Goal: Task Accomplishment & Management: Use online tool/utility

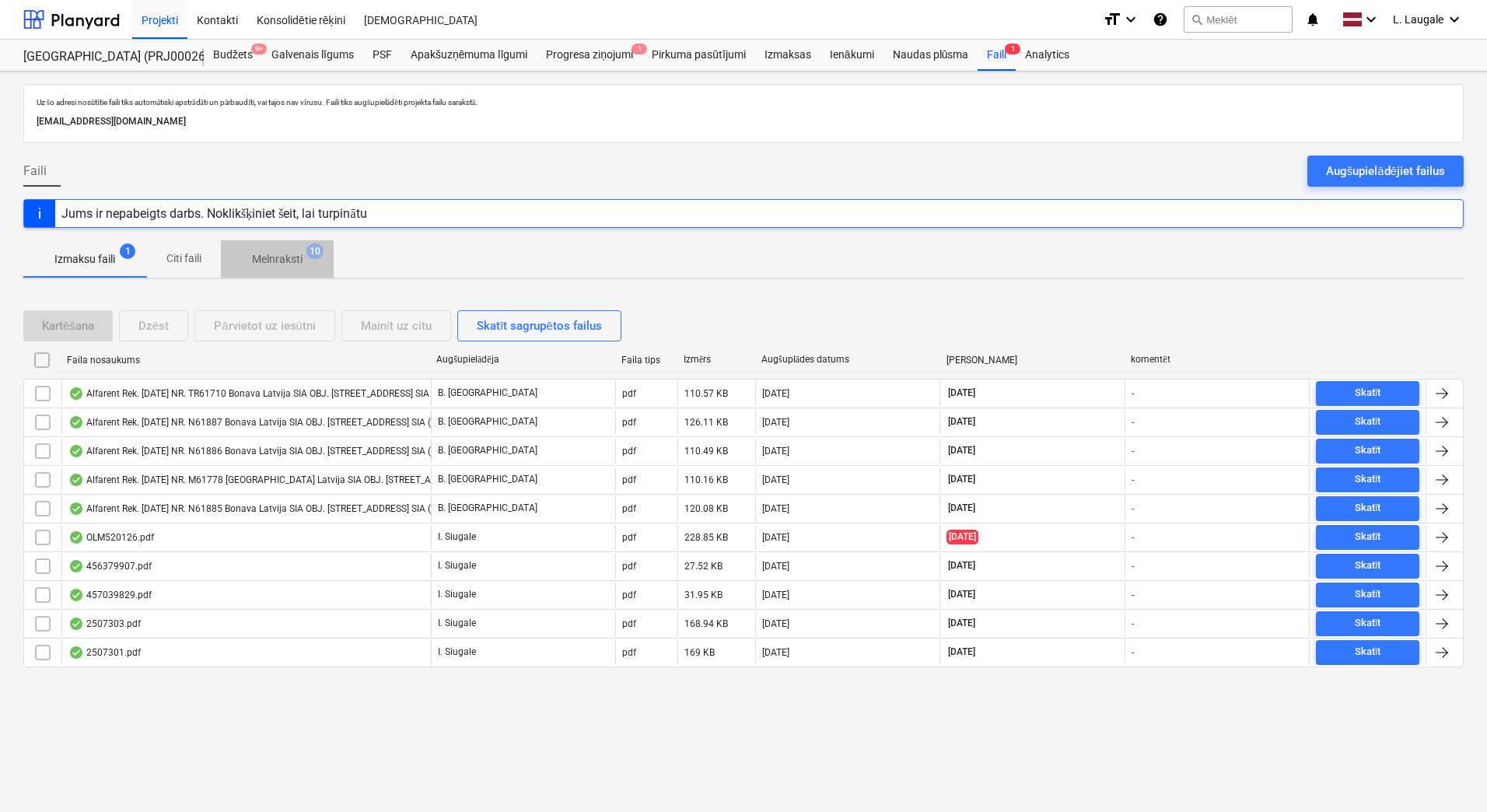
click at [309, 275] on button "Melnraksti 10" at bounding box center [276, 259] width 113 height 38
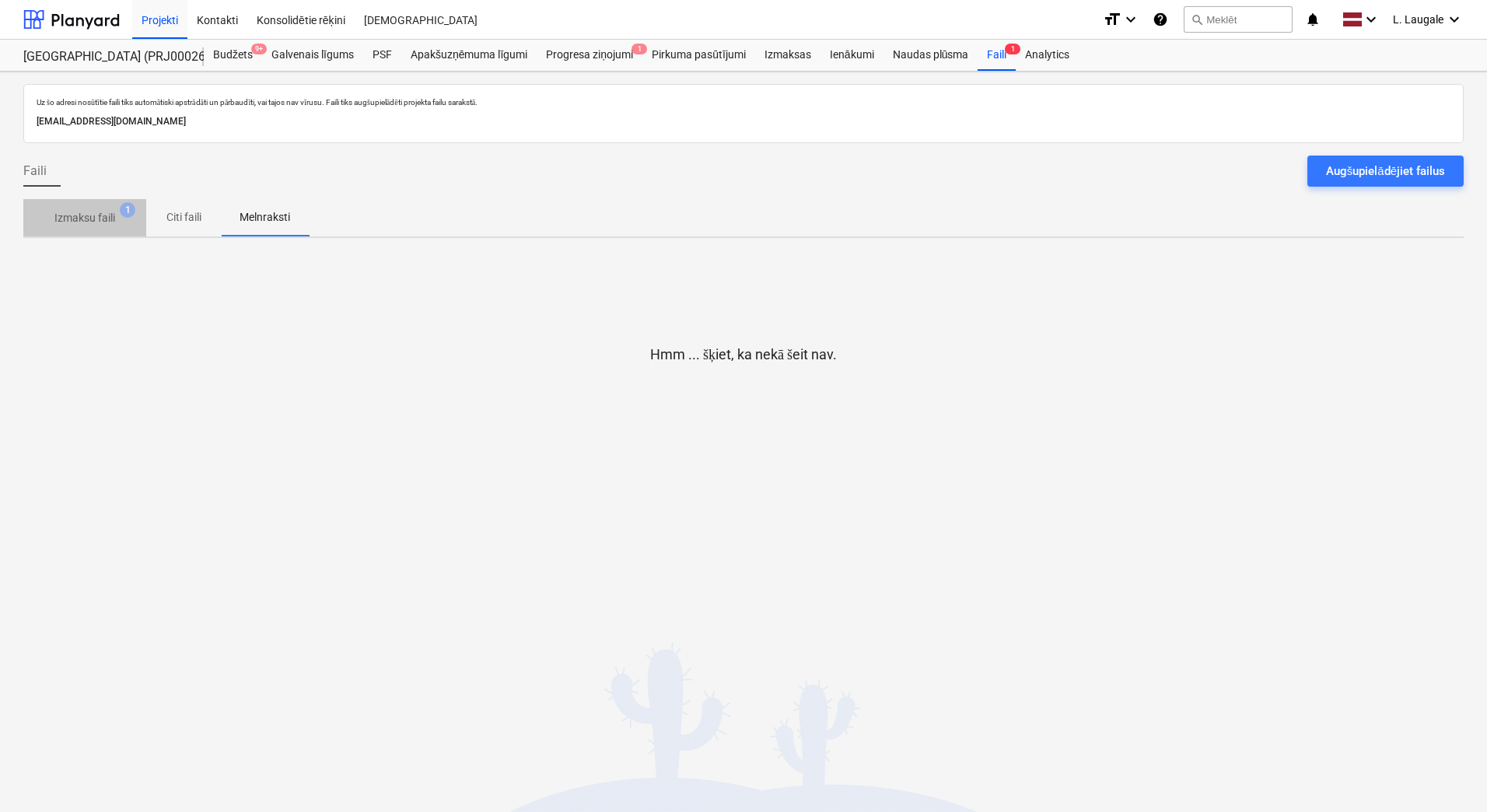
click at [85, 216] on p "Izmaksu faili" at bounding box center [85, 218] width 61 height 17
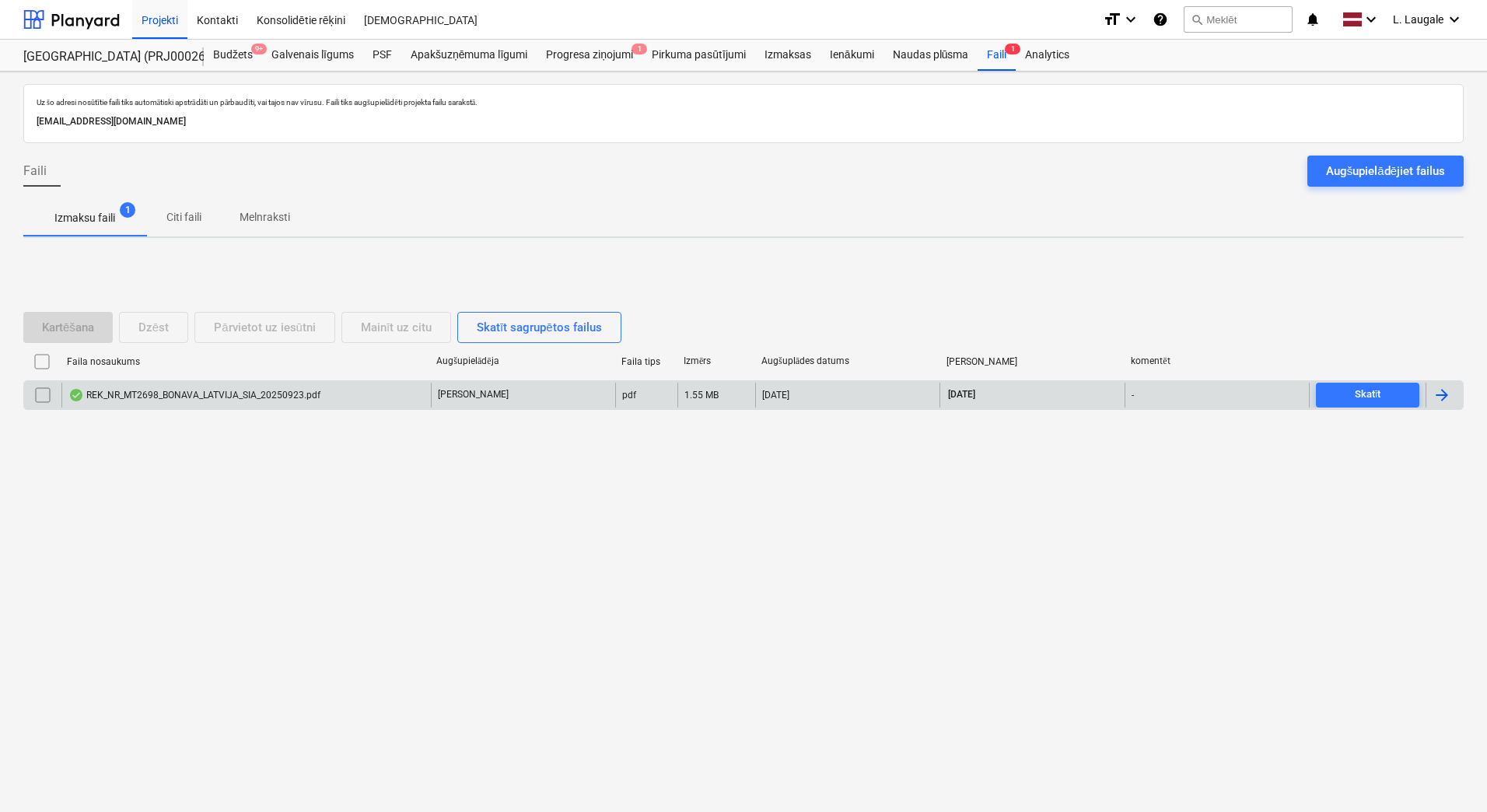
click at [364, 387] on div "REK_NR_MT2698_BONAVA_LATVIJA_SIA_20250923.pdf" at bounding box center [246, 395] width 370 height 25
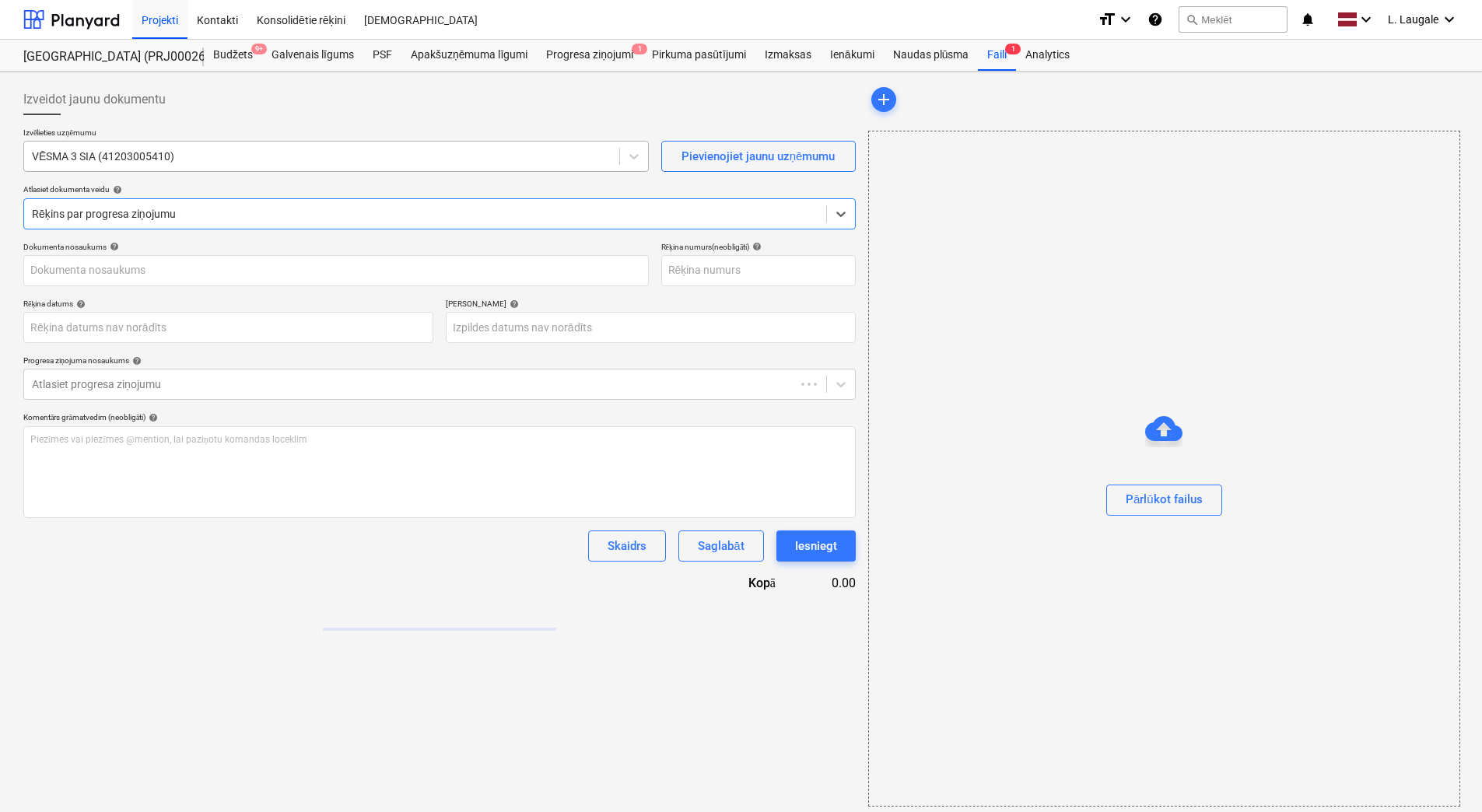
type input "MT2698"
type input "[DATE]"
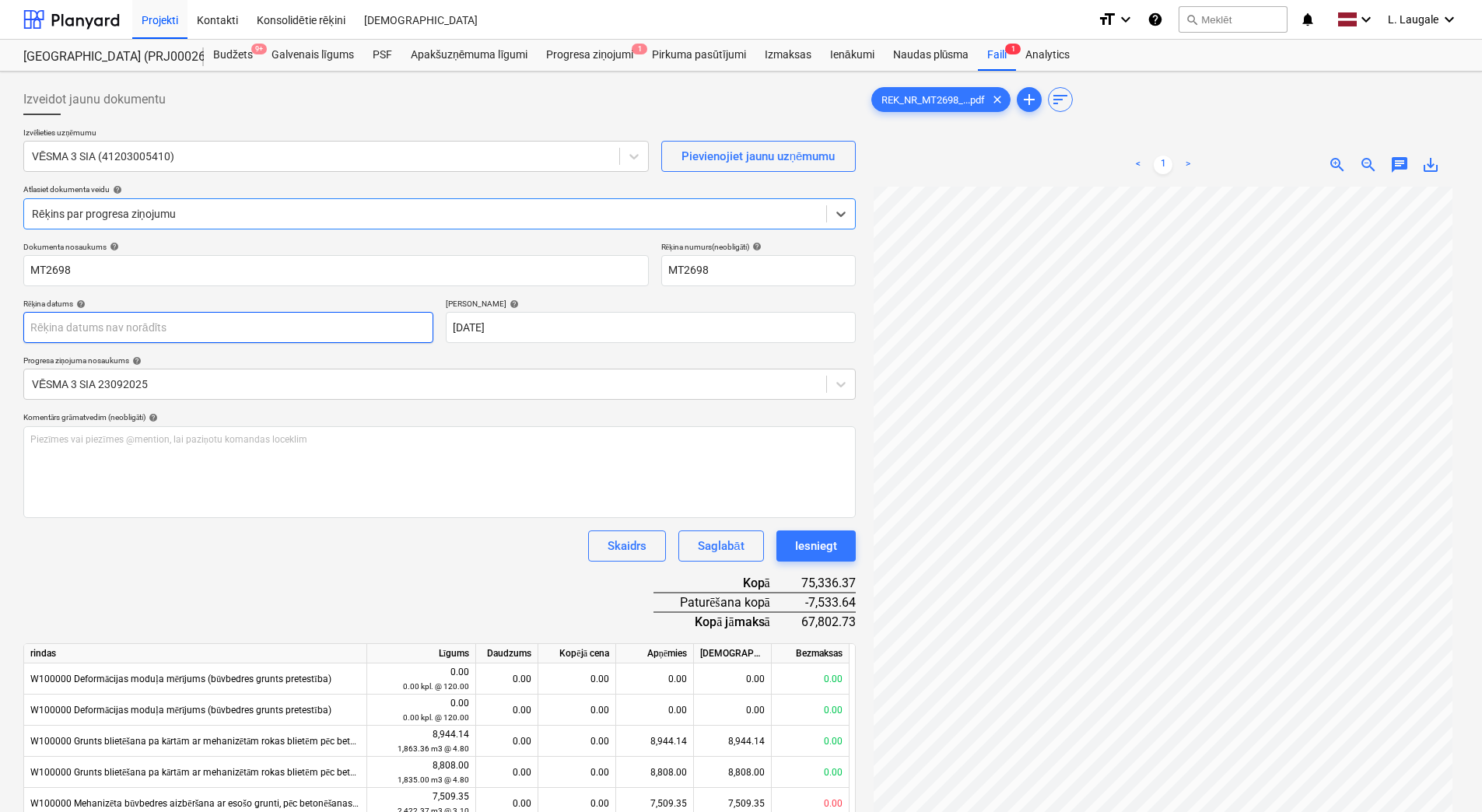
click at [351, 321] on body "Projekti Kontakti Konsolidētie rēķini Iesūtne format_size keyboard_arrow_down h…" at bounding box center [741, 406] width 1482 height 812
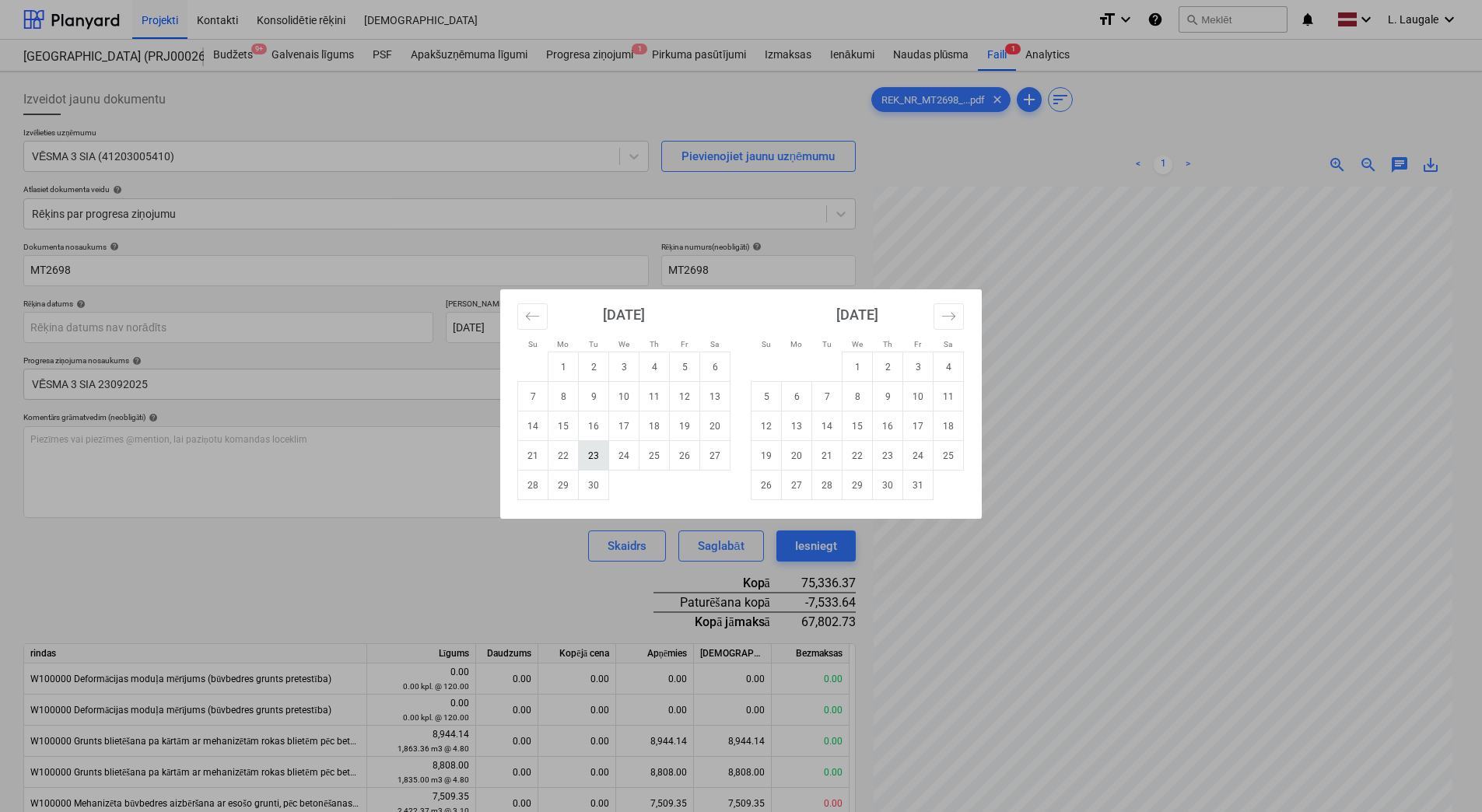
click at [588, 458] on td "23" at bounding box center [593, 456] width 31 height 30
type input "[DATE]"
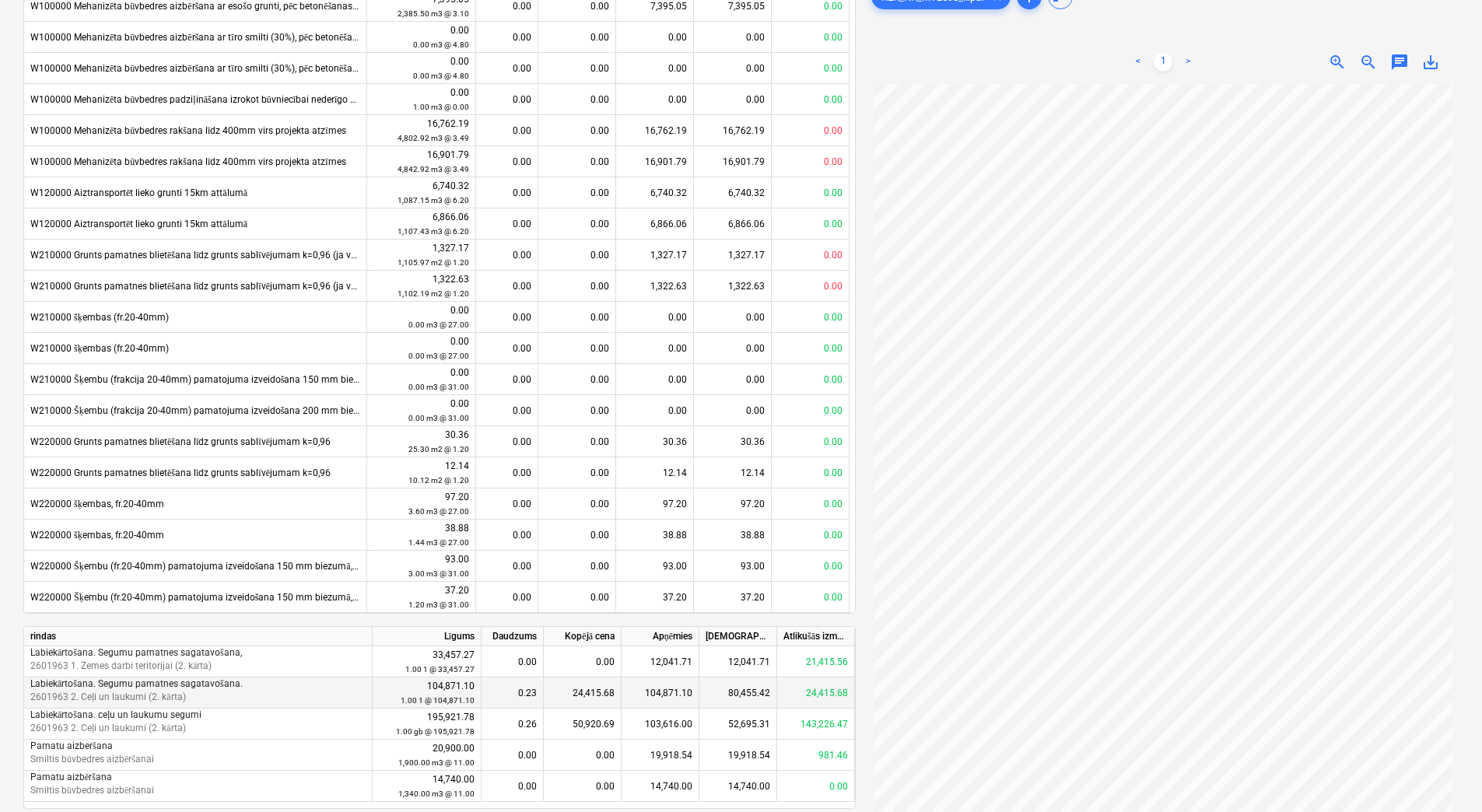
scroll to position [732, 0]
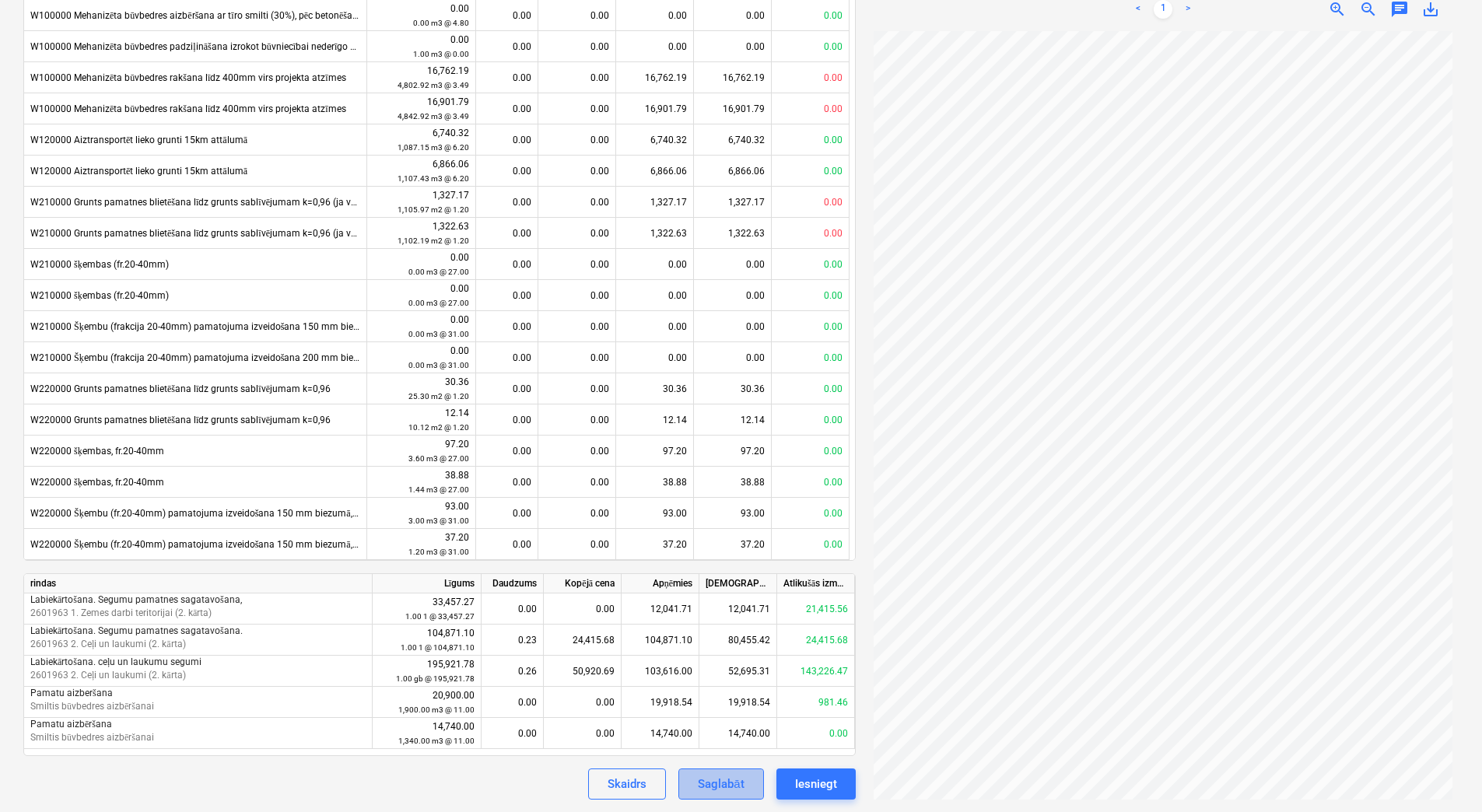
click at [721, 777] on div "Saglabāt" at bounding box center [721, 783] width 46 height 20
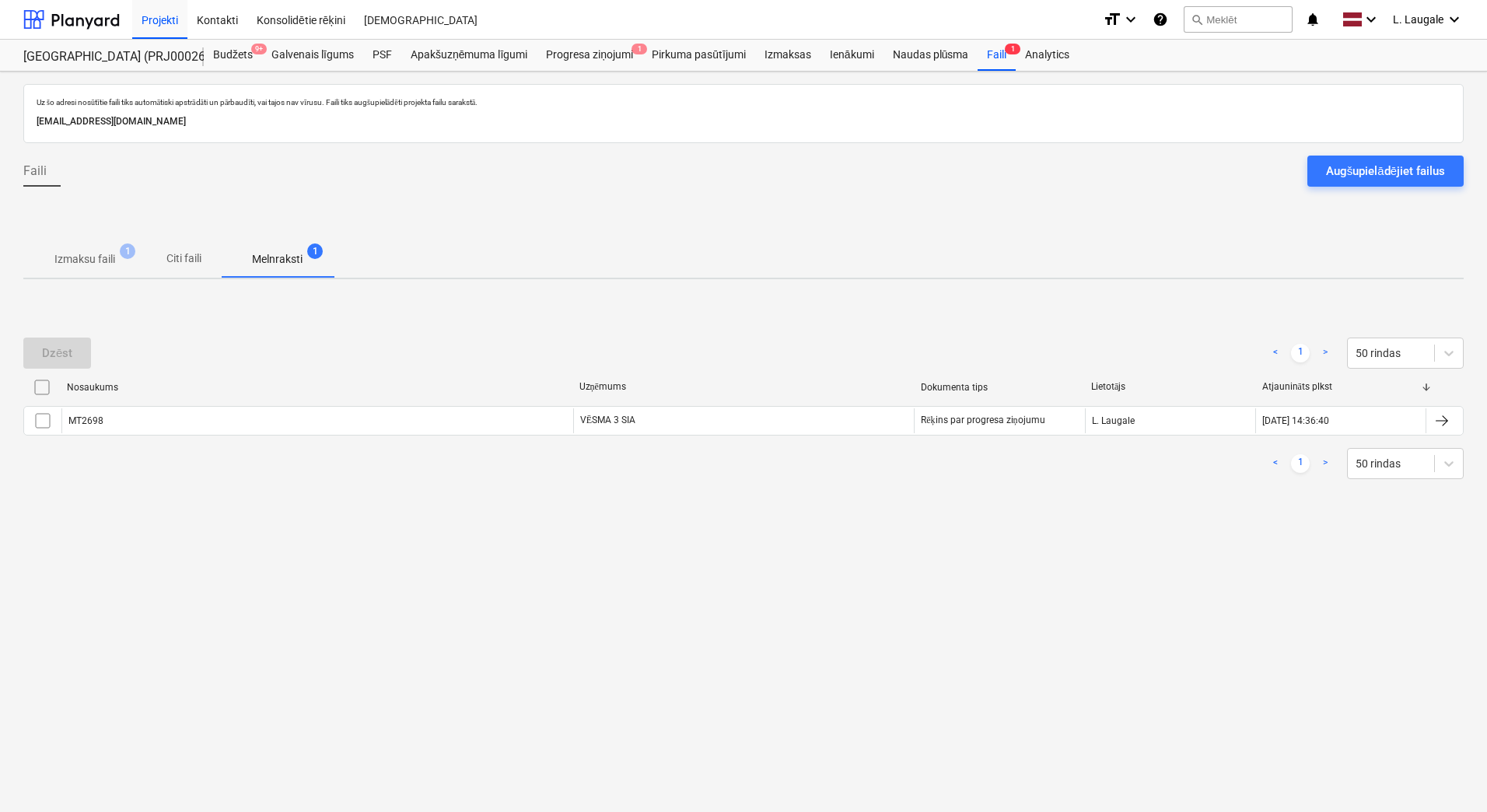
click at [89, 258] on p "Izmaksu faili" at bounding box center [85, 259] width 61 height 17
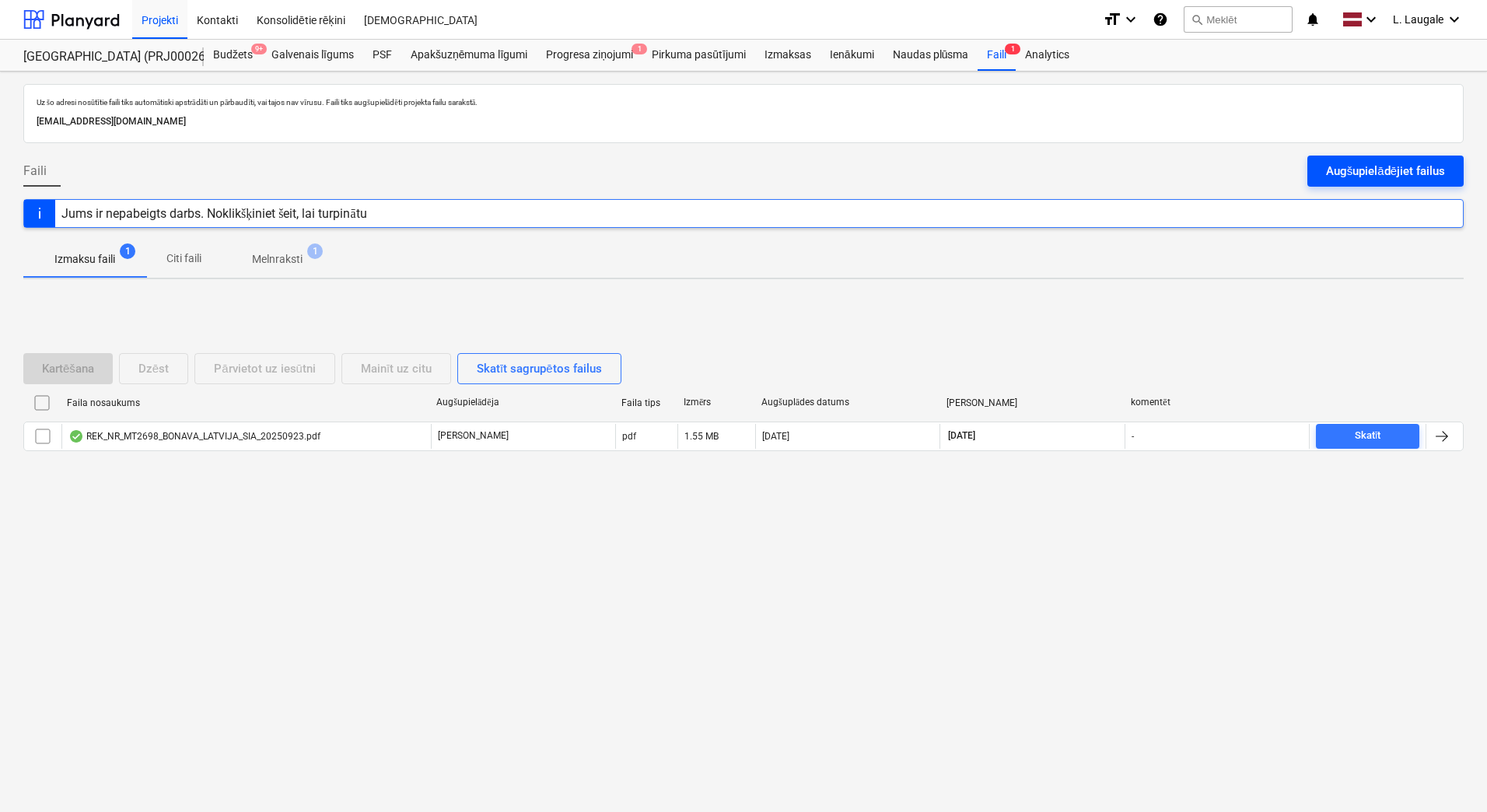
click at [1351, 167] on div "Augšupielādējiet failus" at bounding box center [1385, 171] width 119 height 20
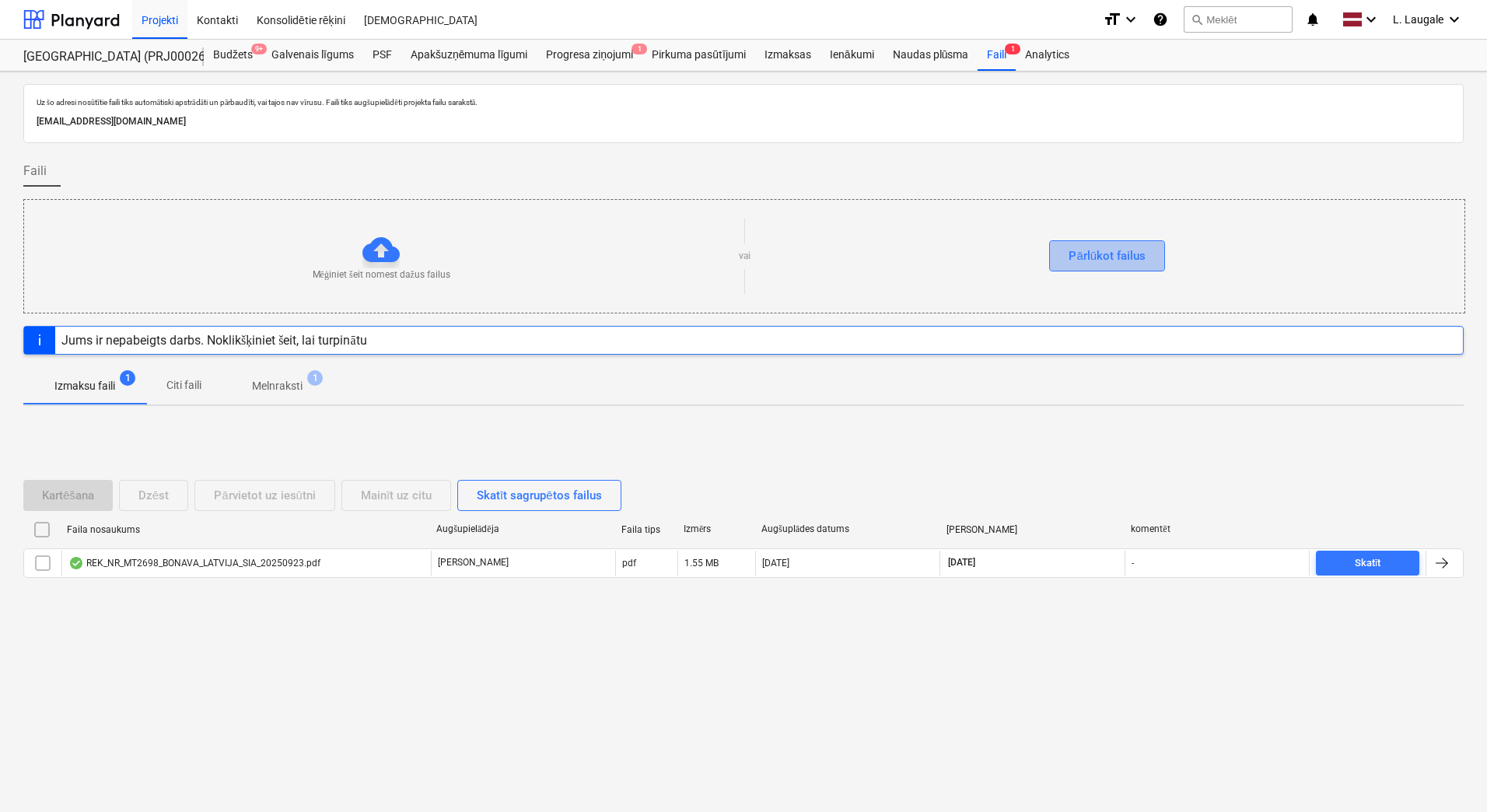
click at [1088, 256] on div "Pārlūkot failus" at bounding box center [1107, 256] width 77 height 20
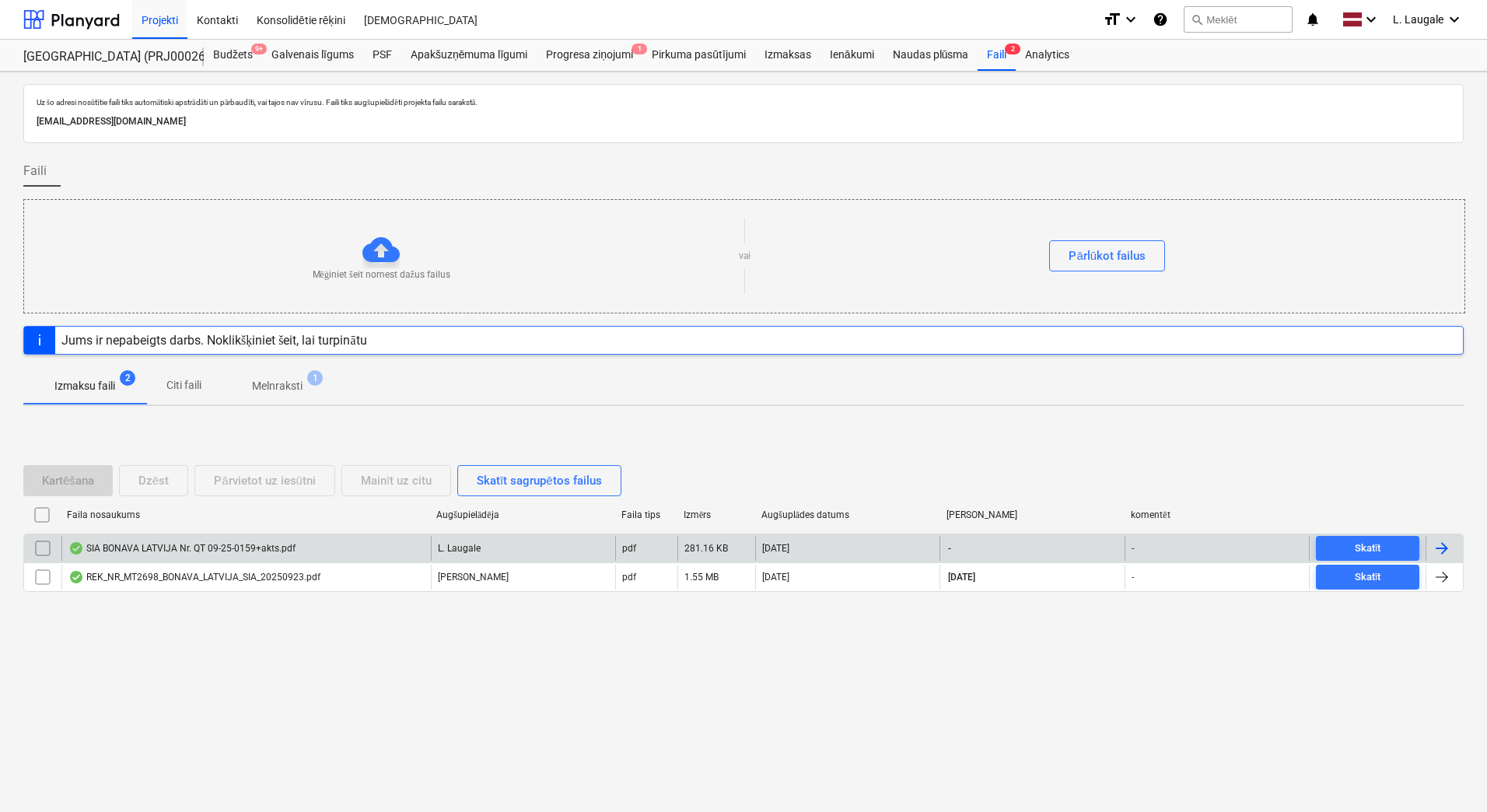
click at [205, 537] on div "SIA BONAVA LATVIJA Nr. QT 09-25-0159+akts.pdf" at bounding box center [246, 548] width 370 height 25
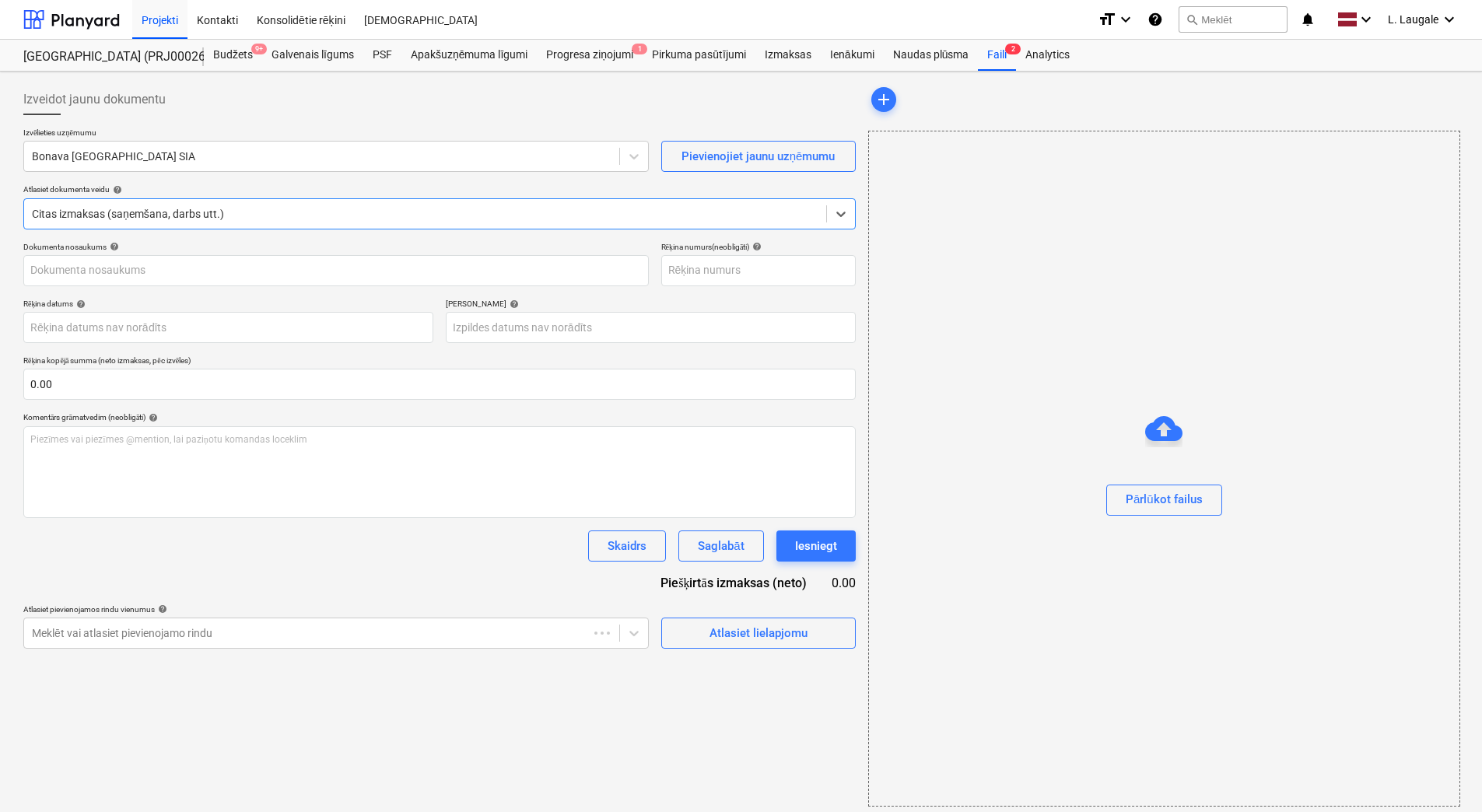
type input "40103423984"
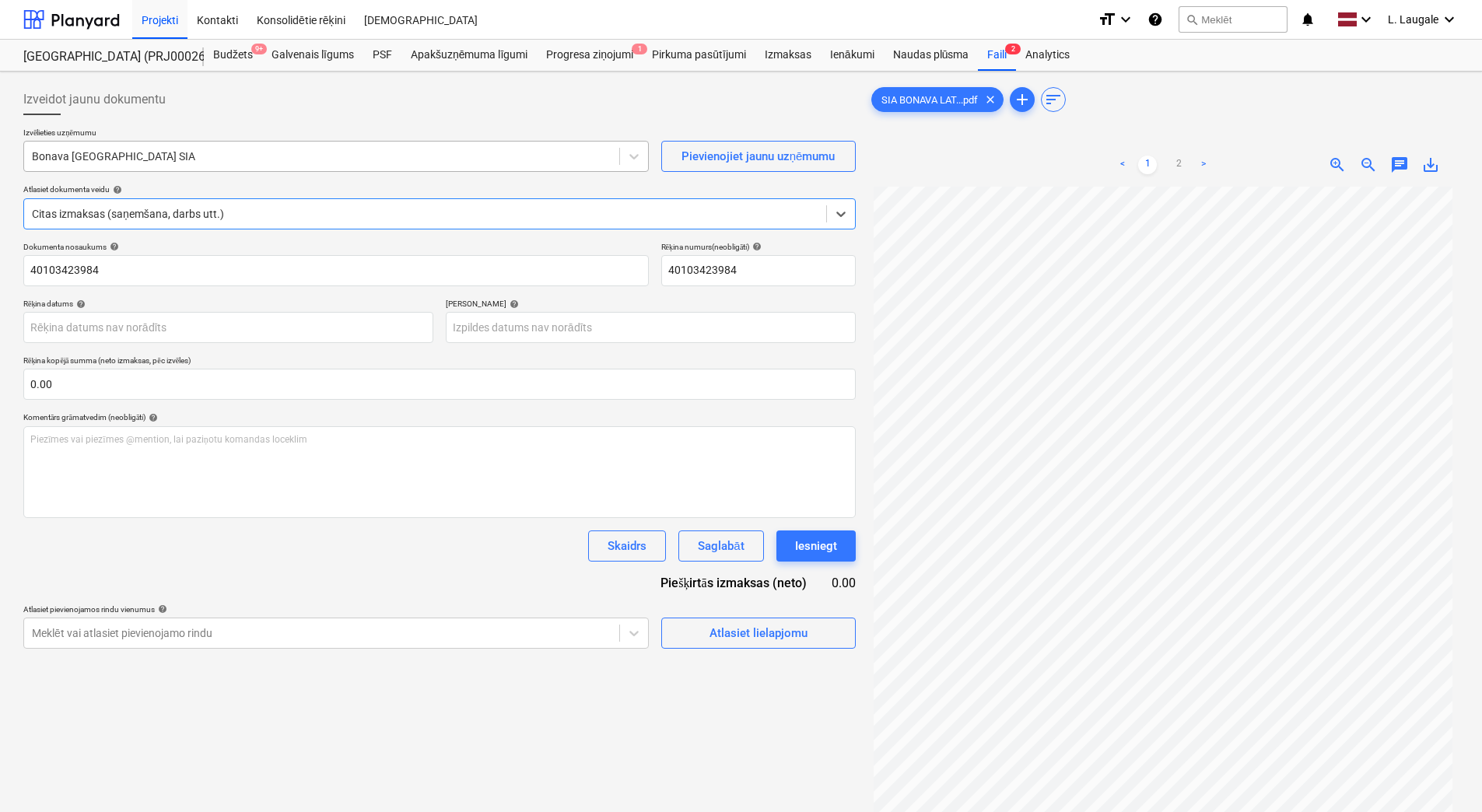
click at [206, 165] on div "Bonava [GEOGRAPHIC_DATA] SIA" at bounding box center [322, 156] width 595 height 22
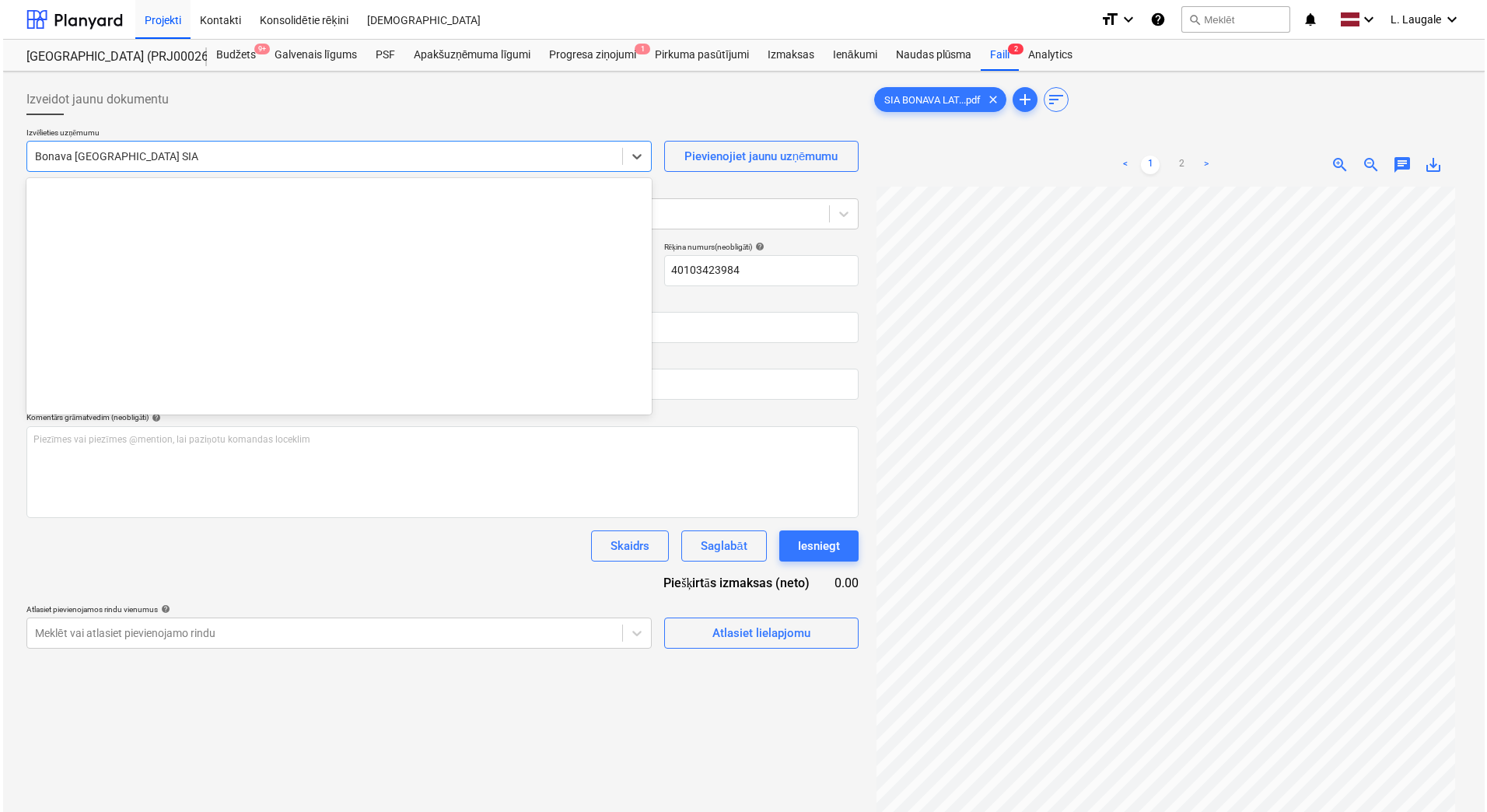
scroll to position [2912, 0]
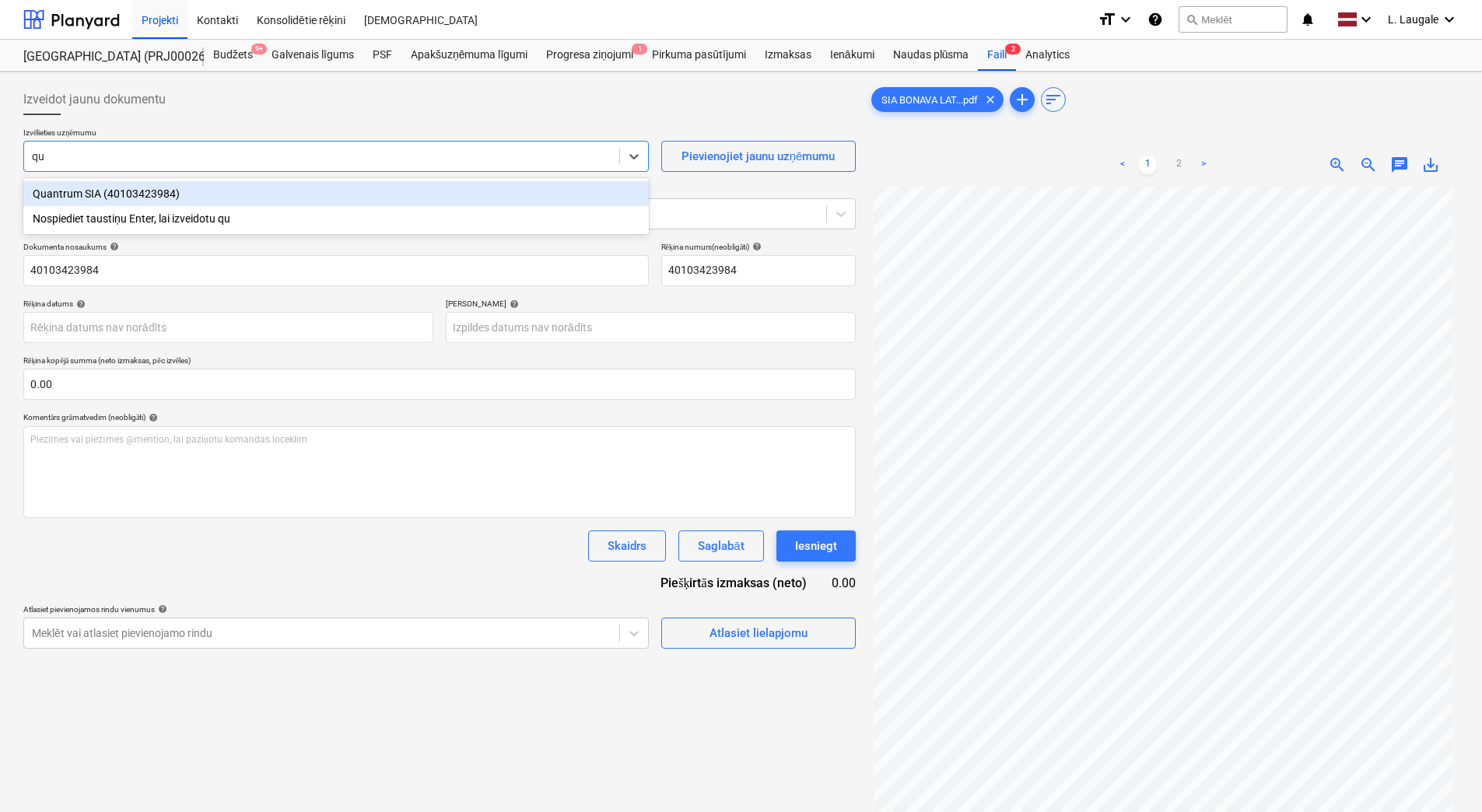
type input "qua"
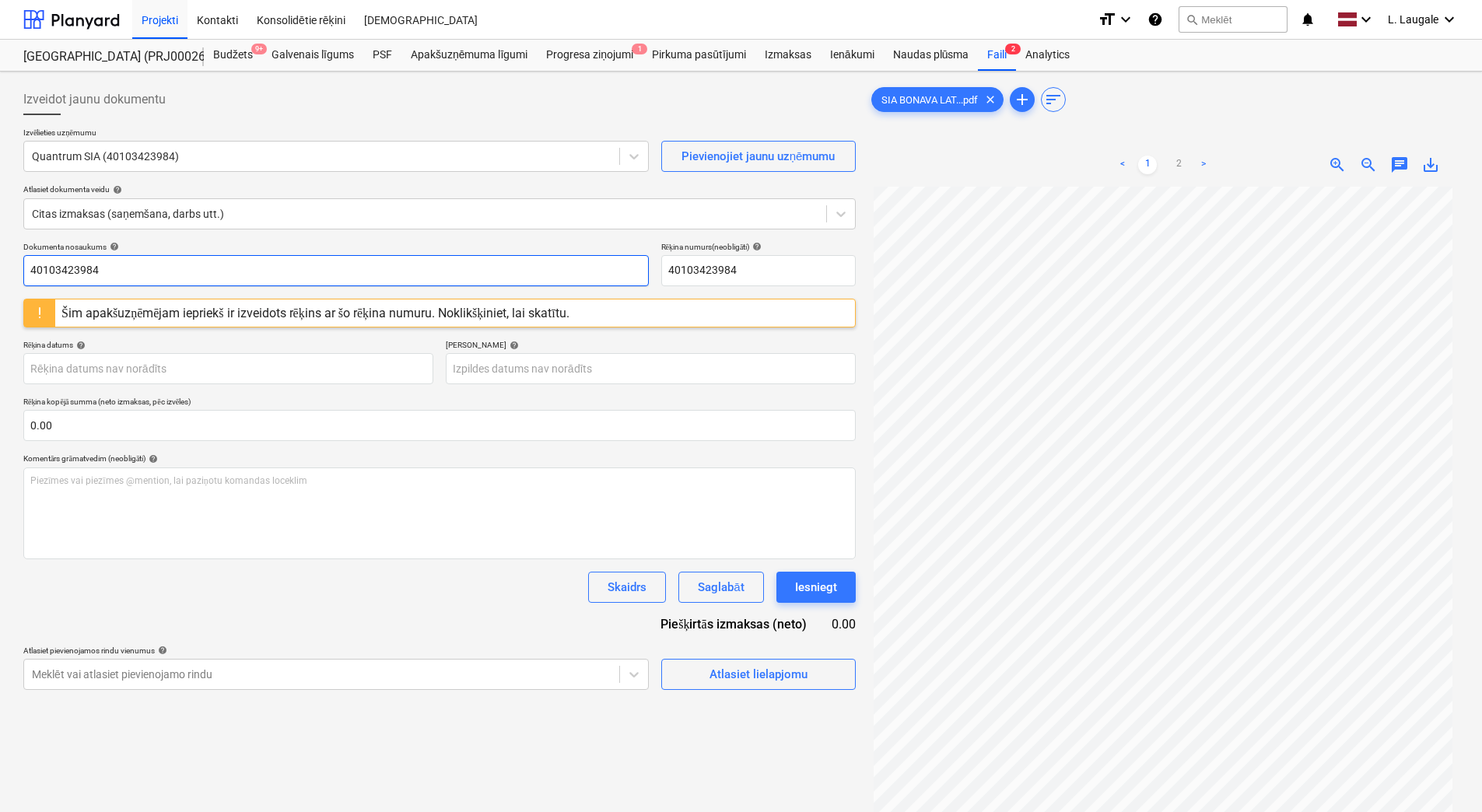
drag, startPoint x: 140, startPoint y: 288, endPoint x: 0, endPoint y: 316, distance: 142.8
click at [0, 316] on html "Projekti Kontakti Konsolidētie rēķini Iesūtne format_size keyboard_arrow_down h…" at bounding box center [741, 406] width 1482 height 812
click at [420, 270] on input "01159" at bounding box center [336, 270] width 625 height 31
click at [127, 272] on input "01159" at bounding box center [336, 270] width 625 height 31
drag, startPoint x: 71, startPoint y: 270, endPoint x: 11, endPoint y: 276, distance: 60.3
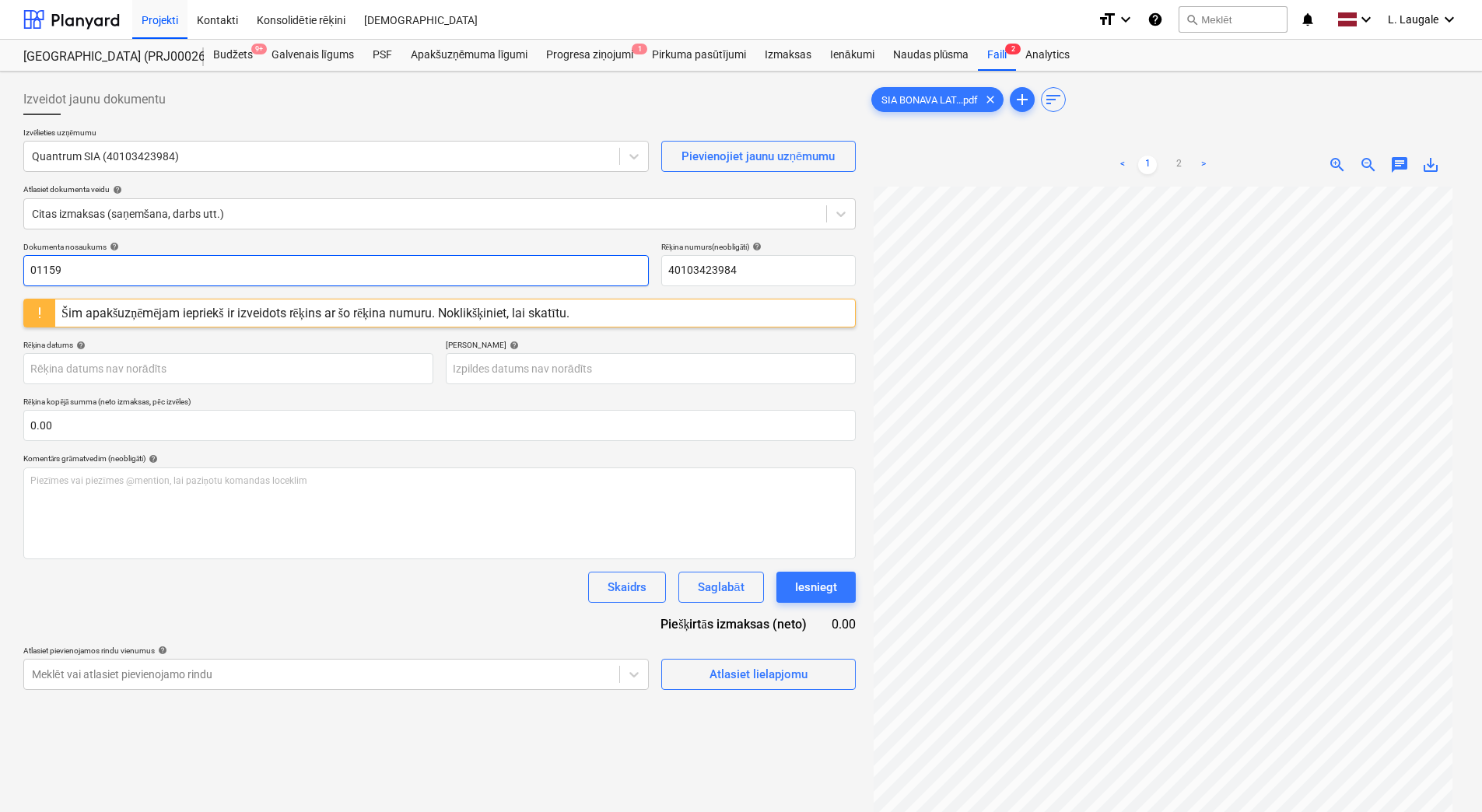
click at [11, 276] on div "Izveidot jaunu dokumentu Izvēlieties uzņēmumu Quantrum SIA (40103423984) Pievie…" at bounding box center [741, 519] width 1482 height 896
type input "01159"
drag, startPoint x: 747, startPoint y: 268, endPoint x: 614, endPoint y: 275, distance: 133.2
click at [611, 275] on div "Dokumenta nosaukums help 01159 Rēķina numurs (neobligāti) help 40103423984" at bounding box center [440, 263] width 832 height 44
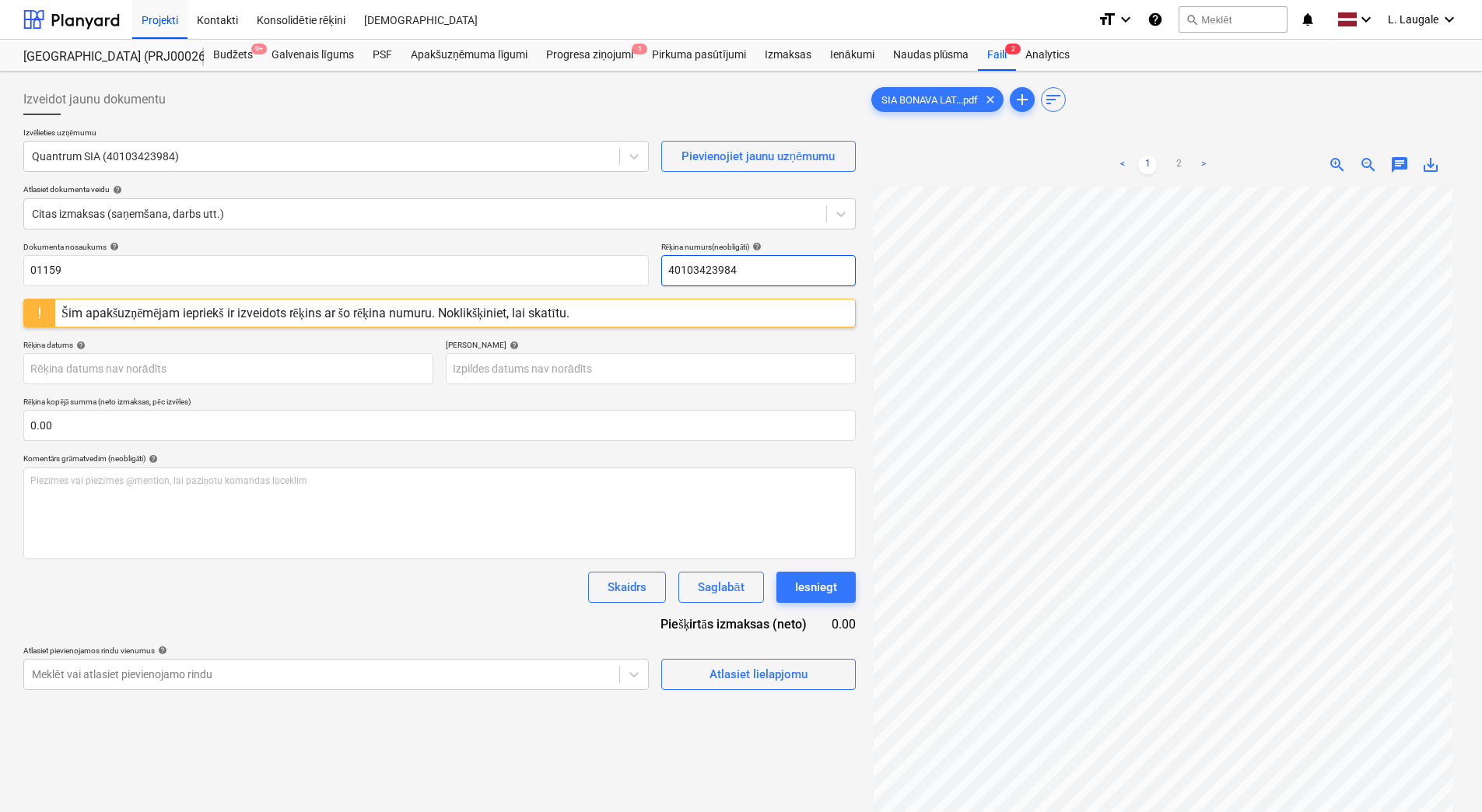
paste input "01159"
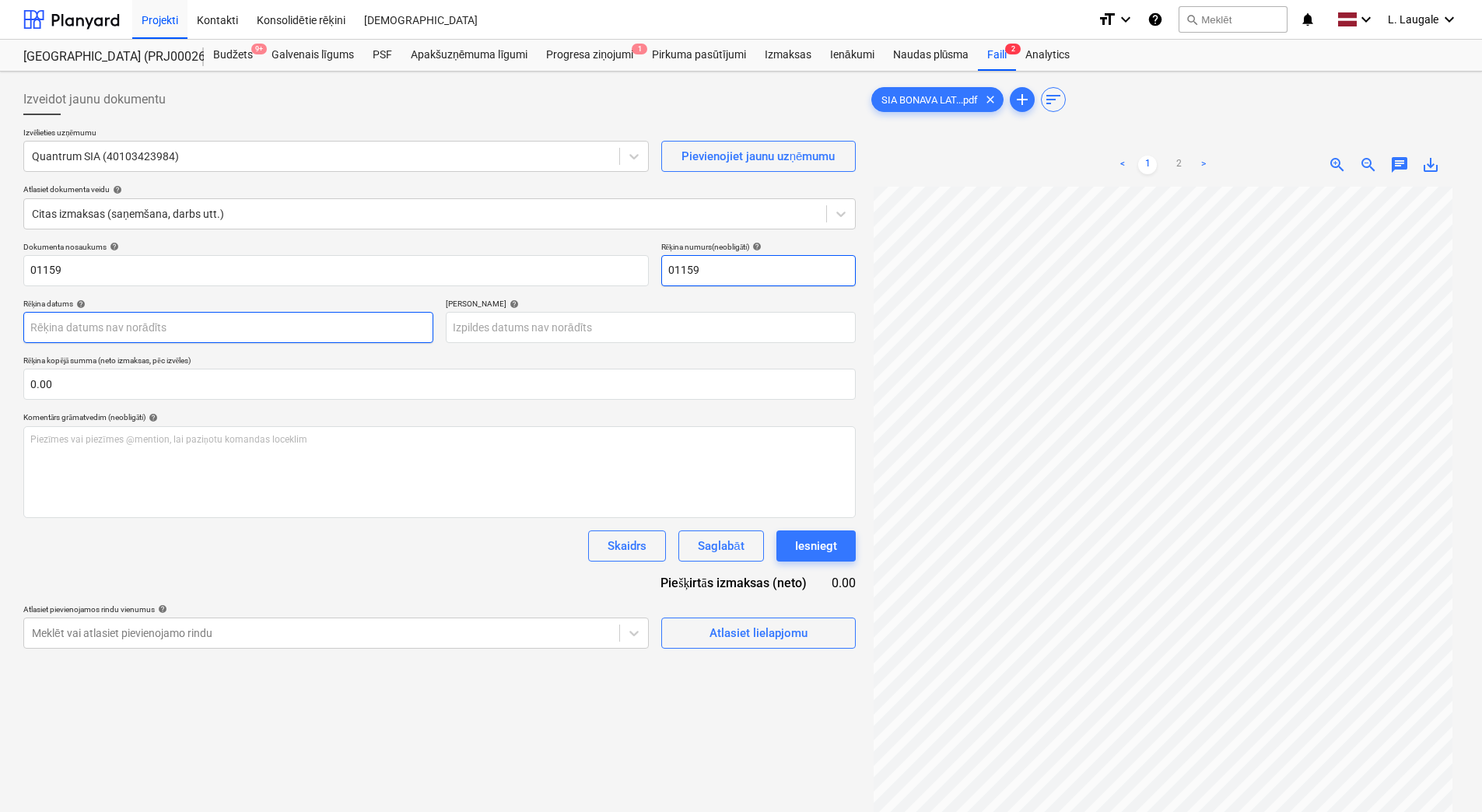
type input "01159"
click at [258, 327] on body "Projekti Kontakti Konsolidētie rēķini Iesūtne format_size keyboard_arrow_down h…" at bounding box center [741, 406] width 1482 height 812
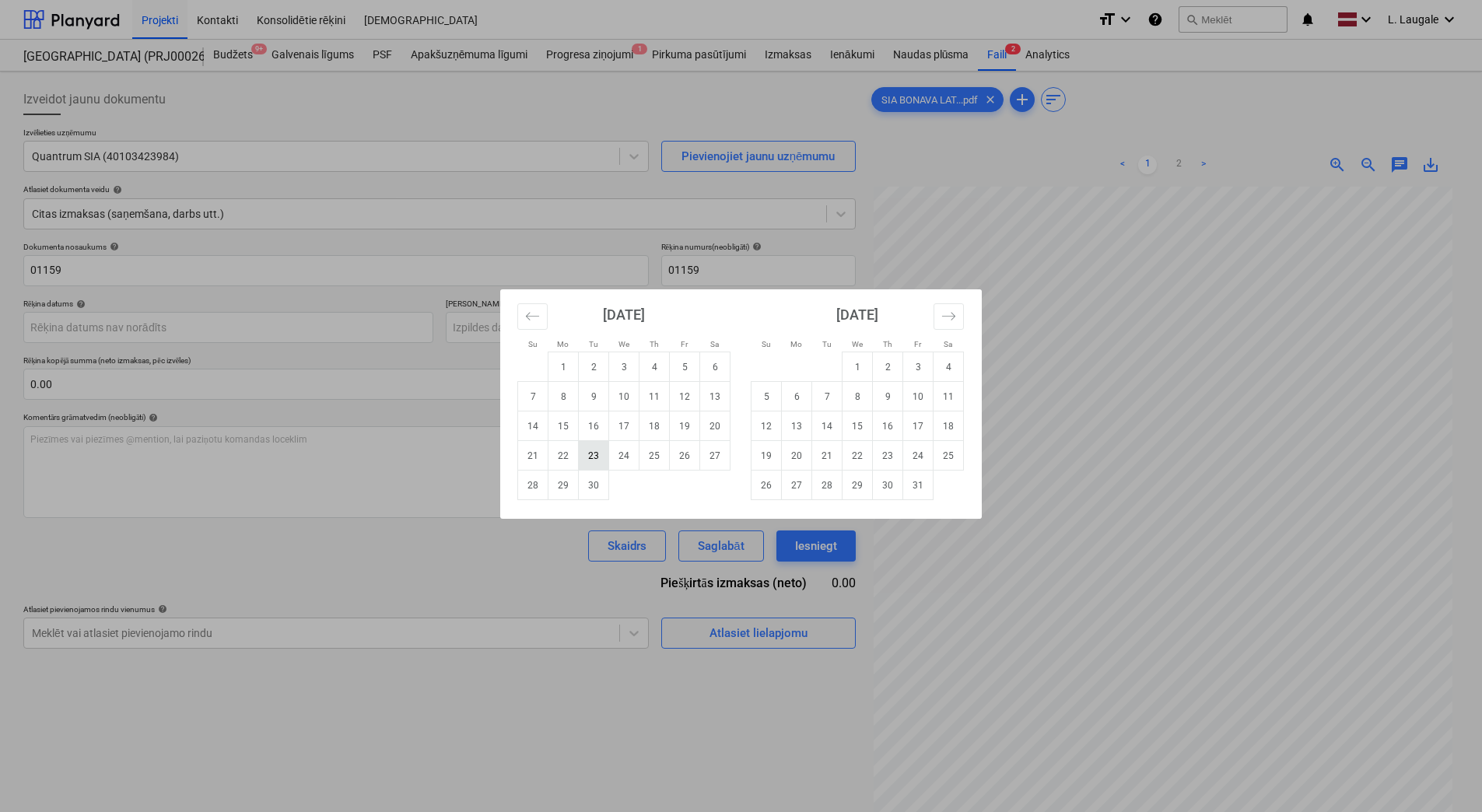
click at [598, 463] on td "23" at bounding box center [593, 456] width 31 height 30
type input "[DATE]"
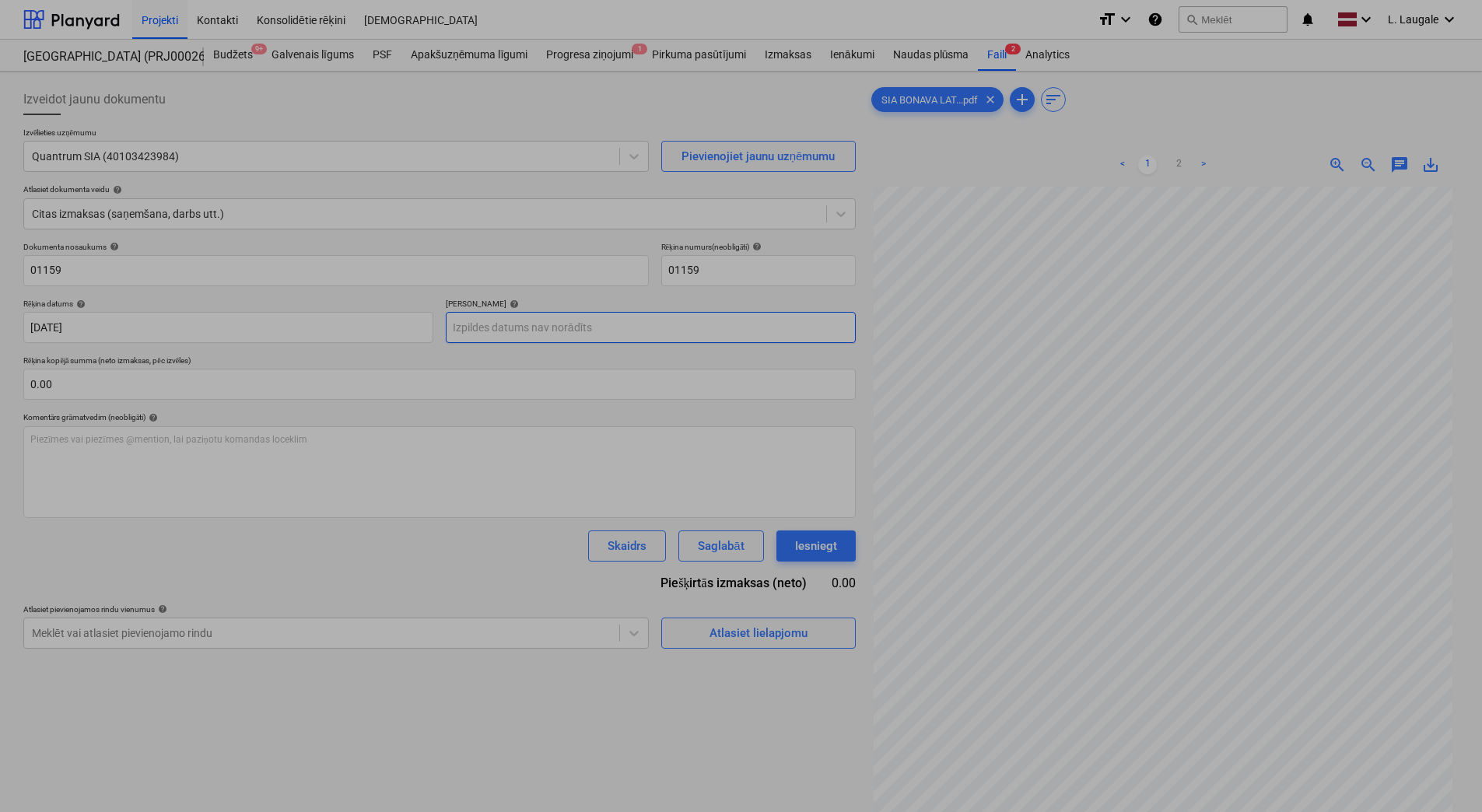
click at [513, 324] on body "Projekti Kontakti Konsolidētie rēķini Iesūtne format_size keyboard_arrow_down h…" at bounding box center [741, 406] width 1482 height 812
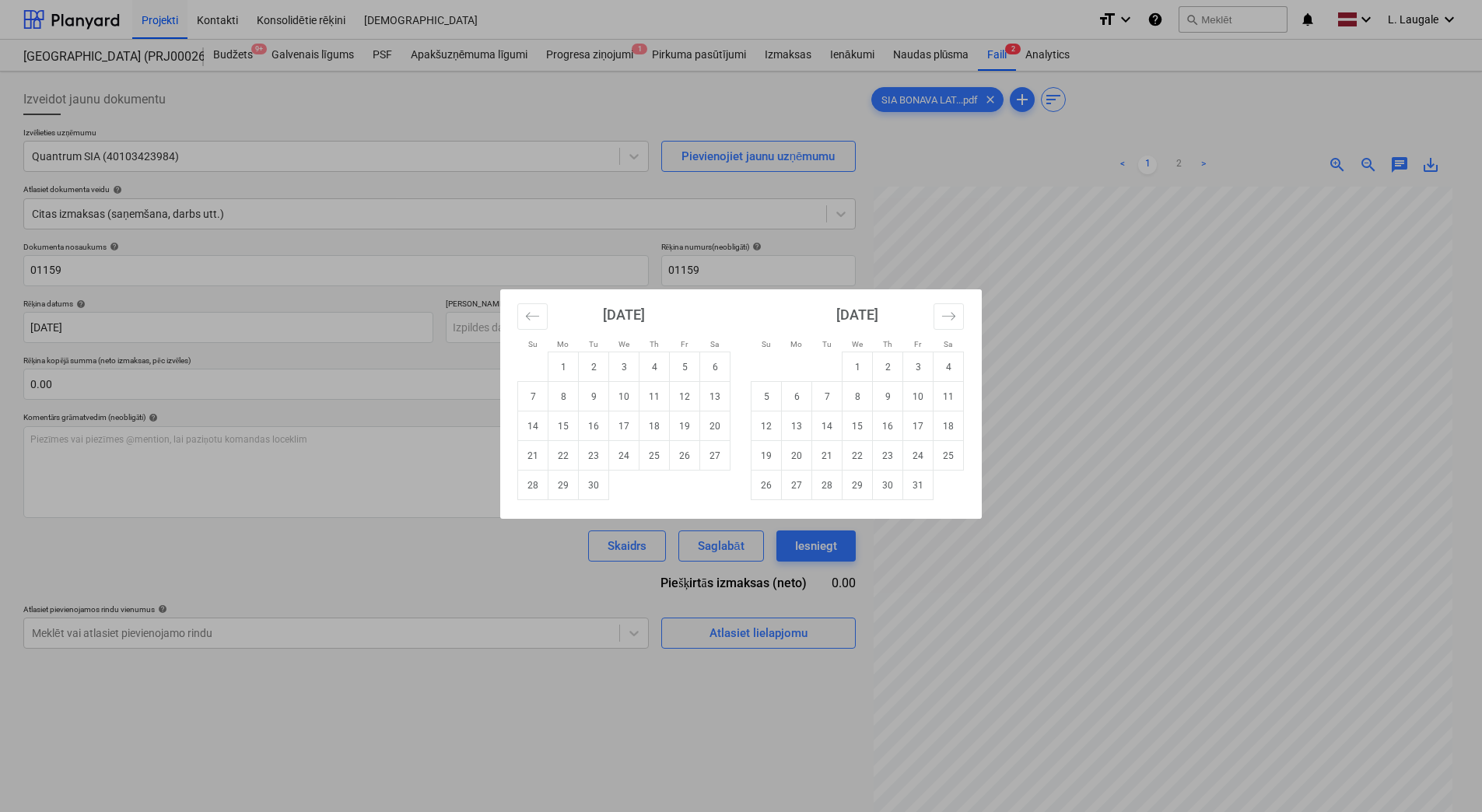
click at [463, 358] on div "Su Mo Tu We Th Fr Sa Su Mo Tu We Th Fr Sa [DATE] 1 2 3 4 5 6 7 8 9 10 11 12 13 …" at bounding box center [741, 406] width 1482 height 812
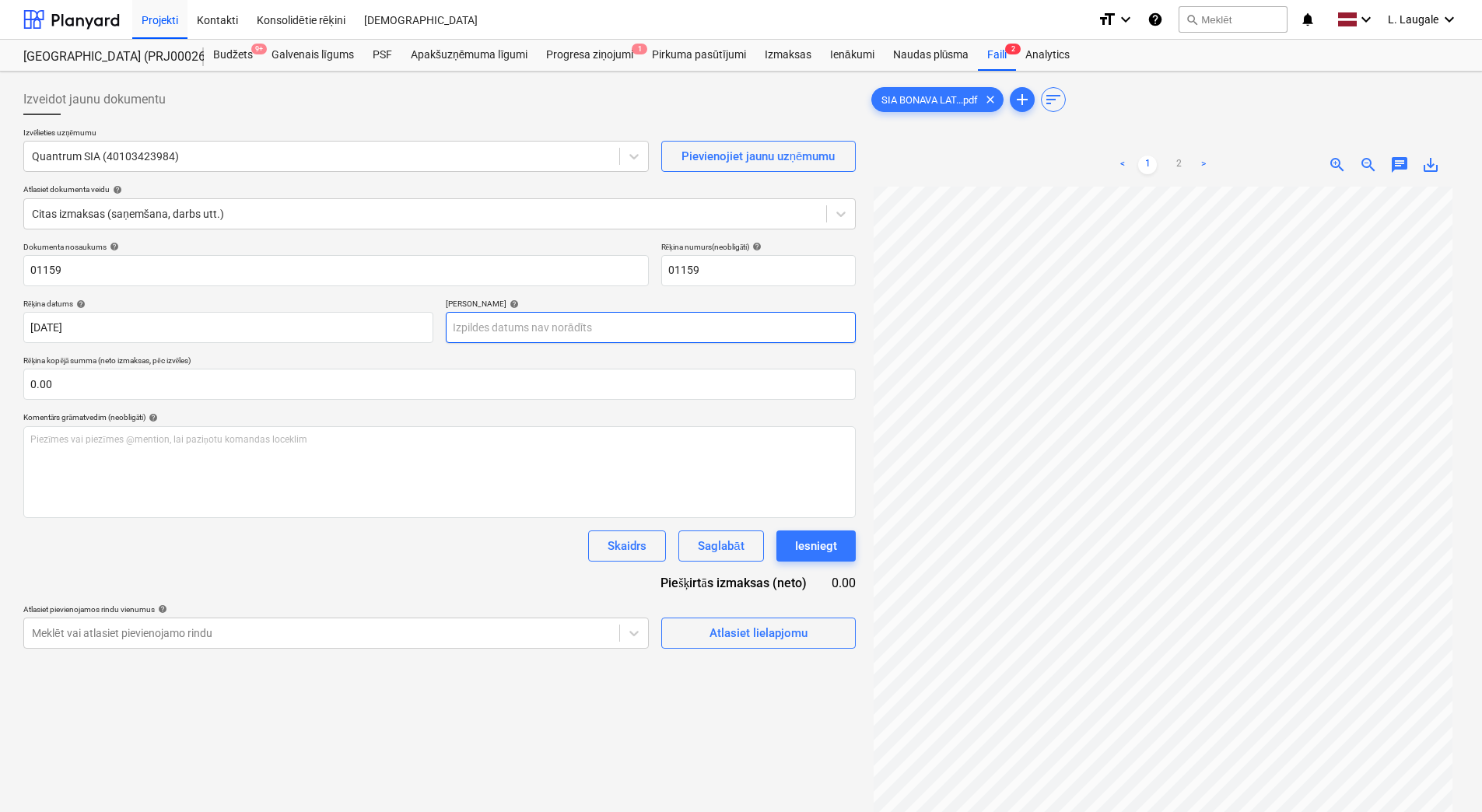
click at [597, 326] on body "Projekti Kontakti Konsolidētie rēķini Iesūtne format_size keyboard_arrow_down h…" at bounding box center [741, 406] width 1482 height 812
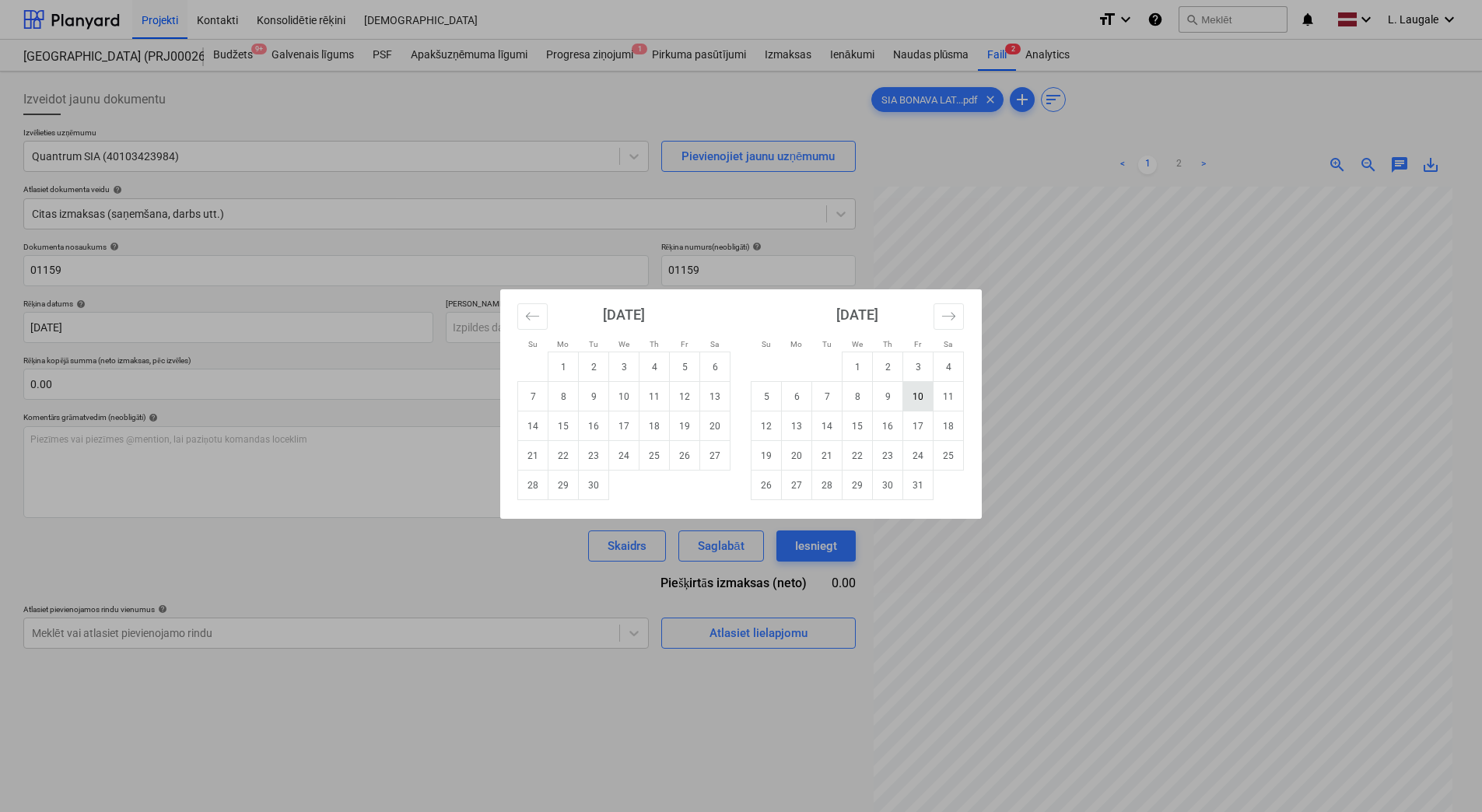
click at [929, 406] on td "10" at bounding box center [918, 397] width 31 height 30
type input "[DATE]"
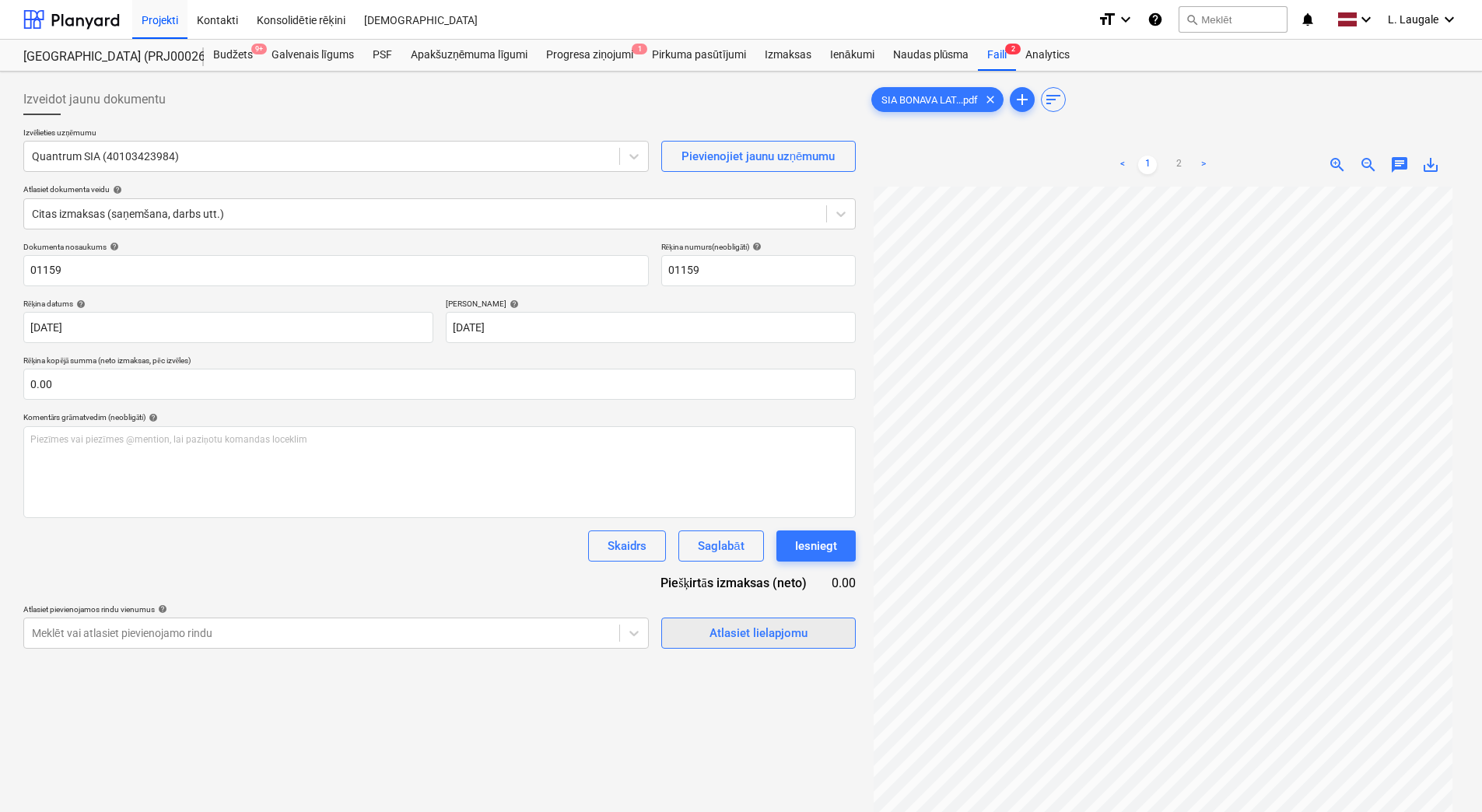
click at [728, 645] on button "Atlasiet lielapjomu" at bounding box center [758, 633] width 195 height 31
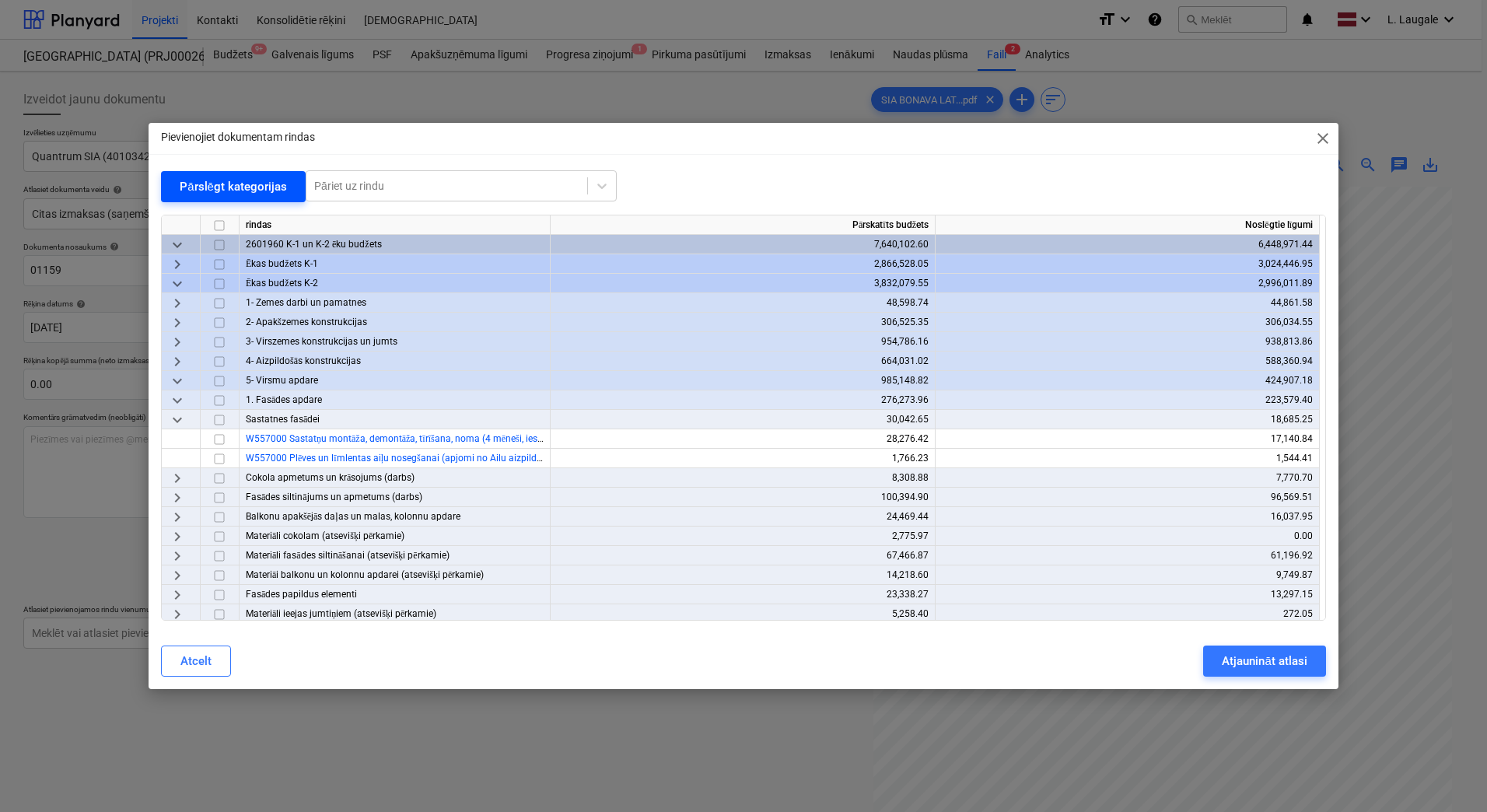
click at [251, 171] on button "Pārslēgt kategorijas" at bounding box center [234, 187] width 145 height 31
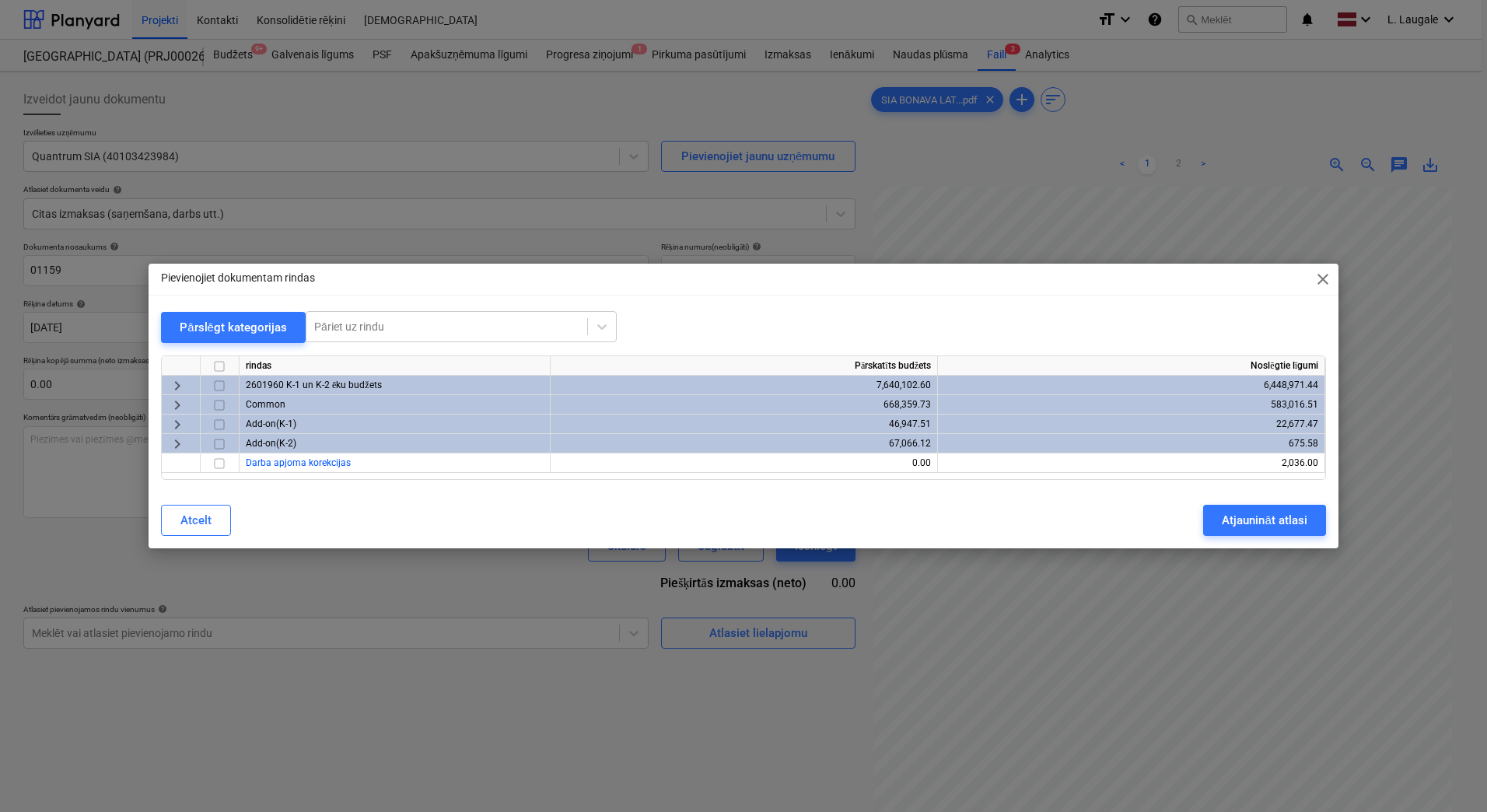
click at [183, 386] on span "keyboard_arrow_right" at bounding box center [177, 386] width 18 height 18
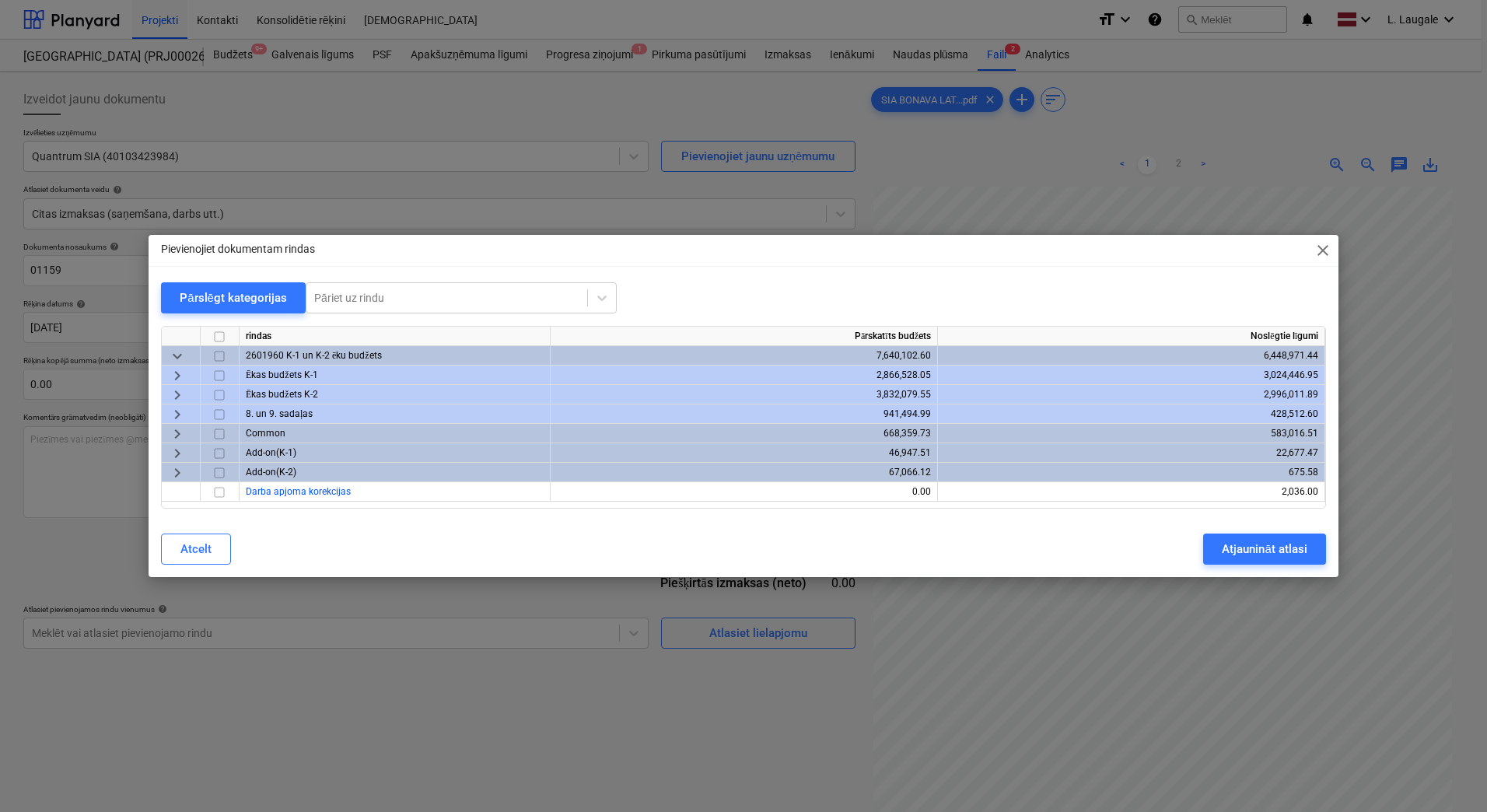
click at [177, 408] on span "keyboard_arrow_right" at bounding box center [177, 414] width 18 height 18
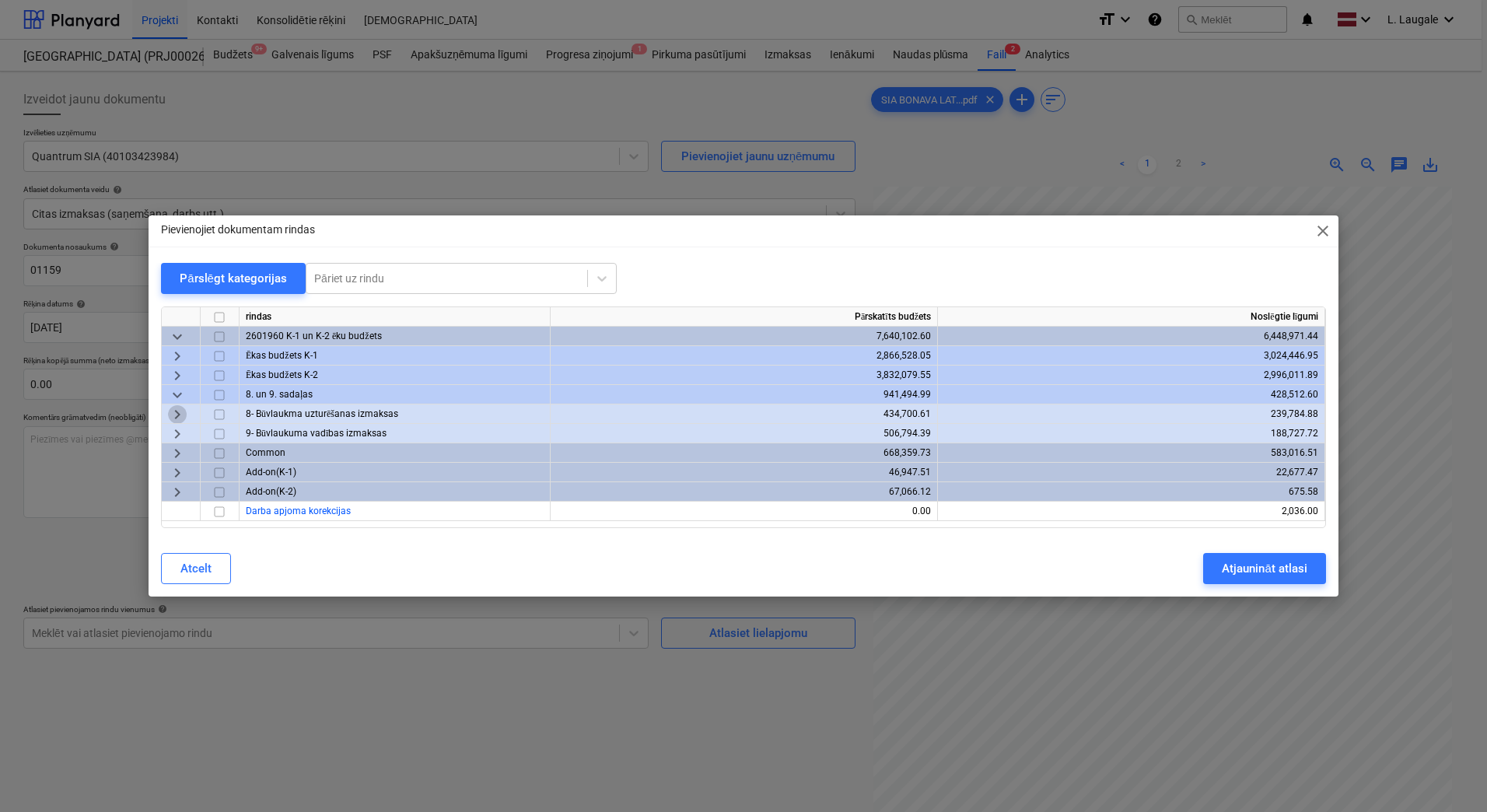
click at [175, 417] on span "keyboard_arrow_right" at bounding box center [177, 414] width 18 height 18
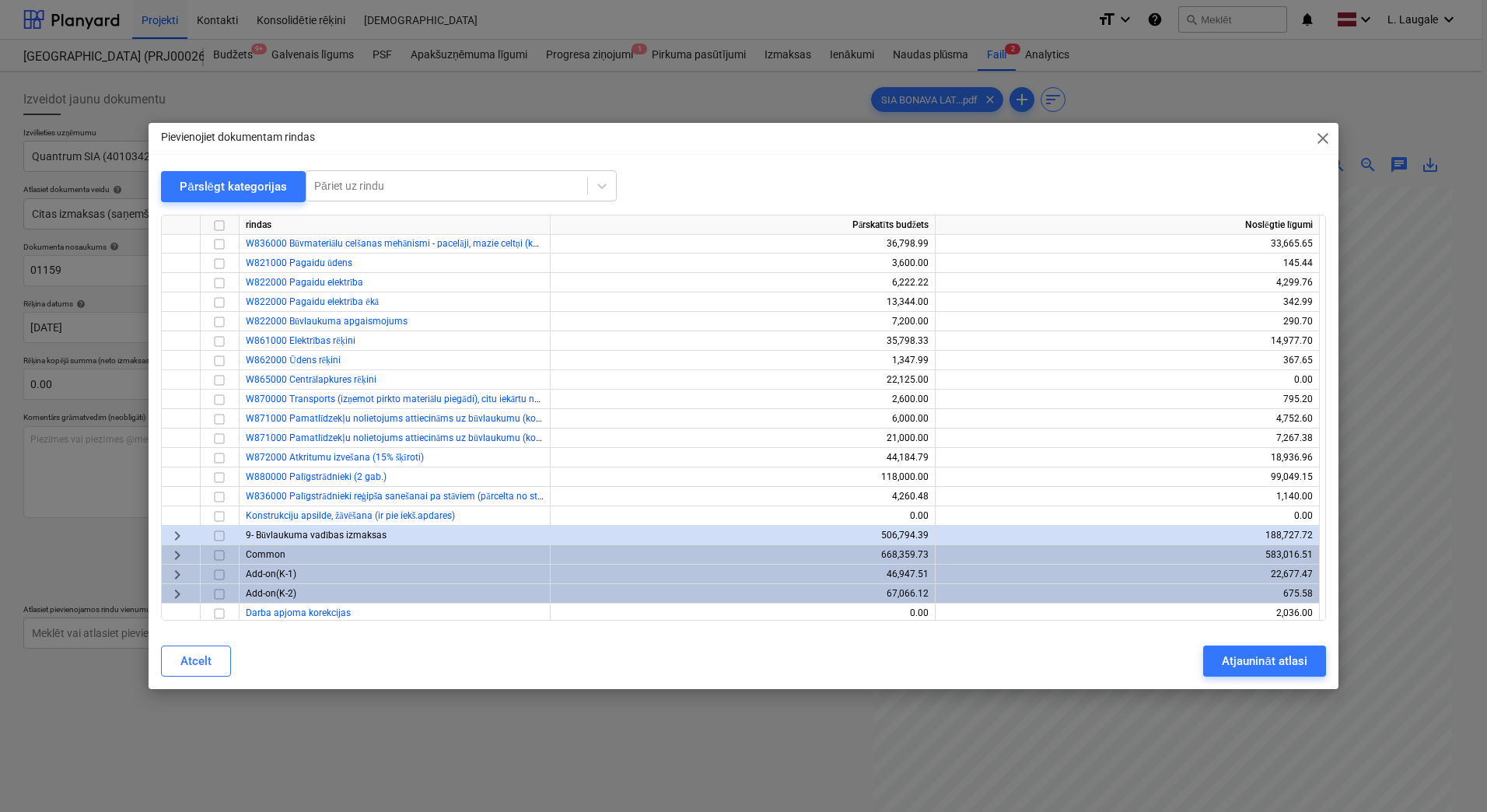
scroll to position [392, 0]
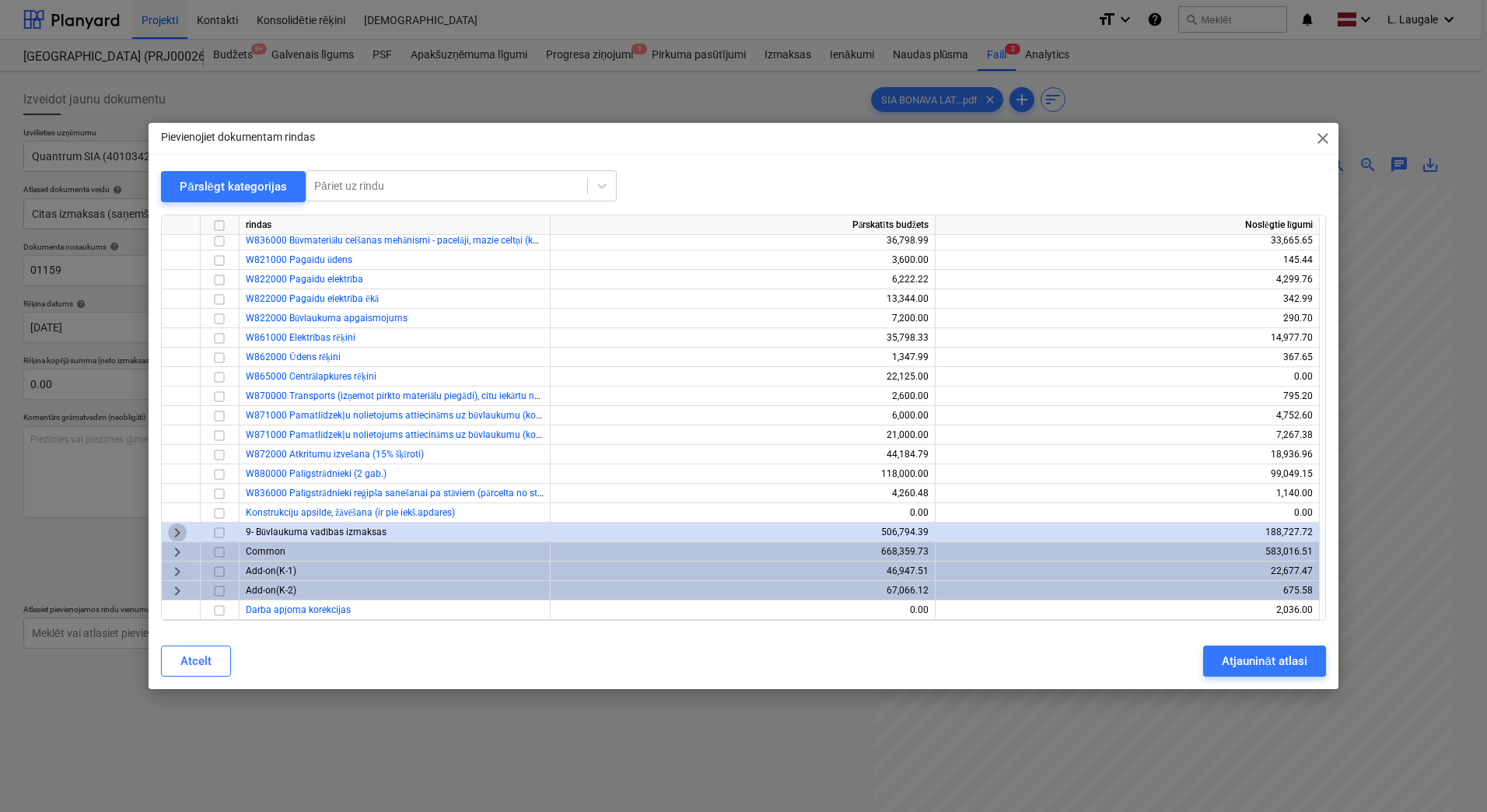
click at [175, 534] on span "keyboard_arrow_right" at bounding box center [177, 532] width 18 height 18
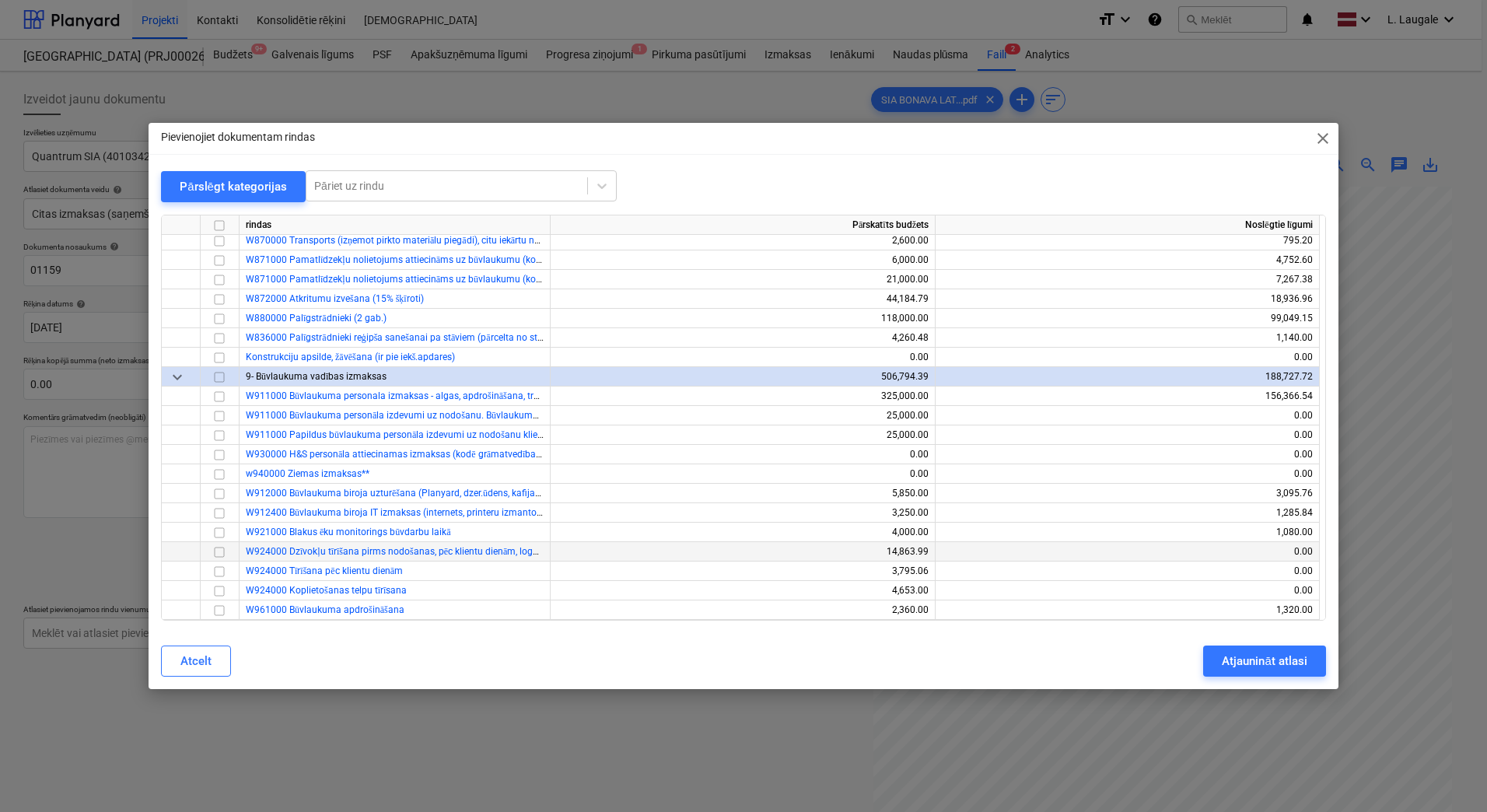
scroll to position [652, 0]
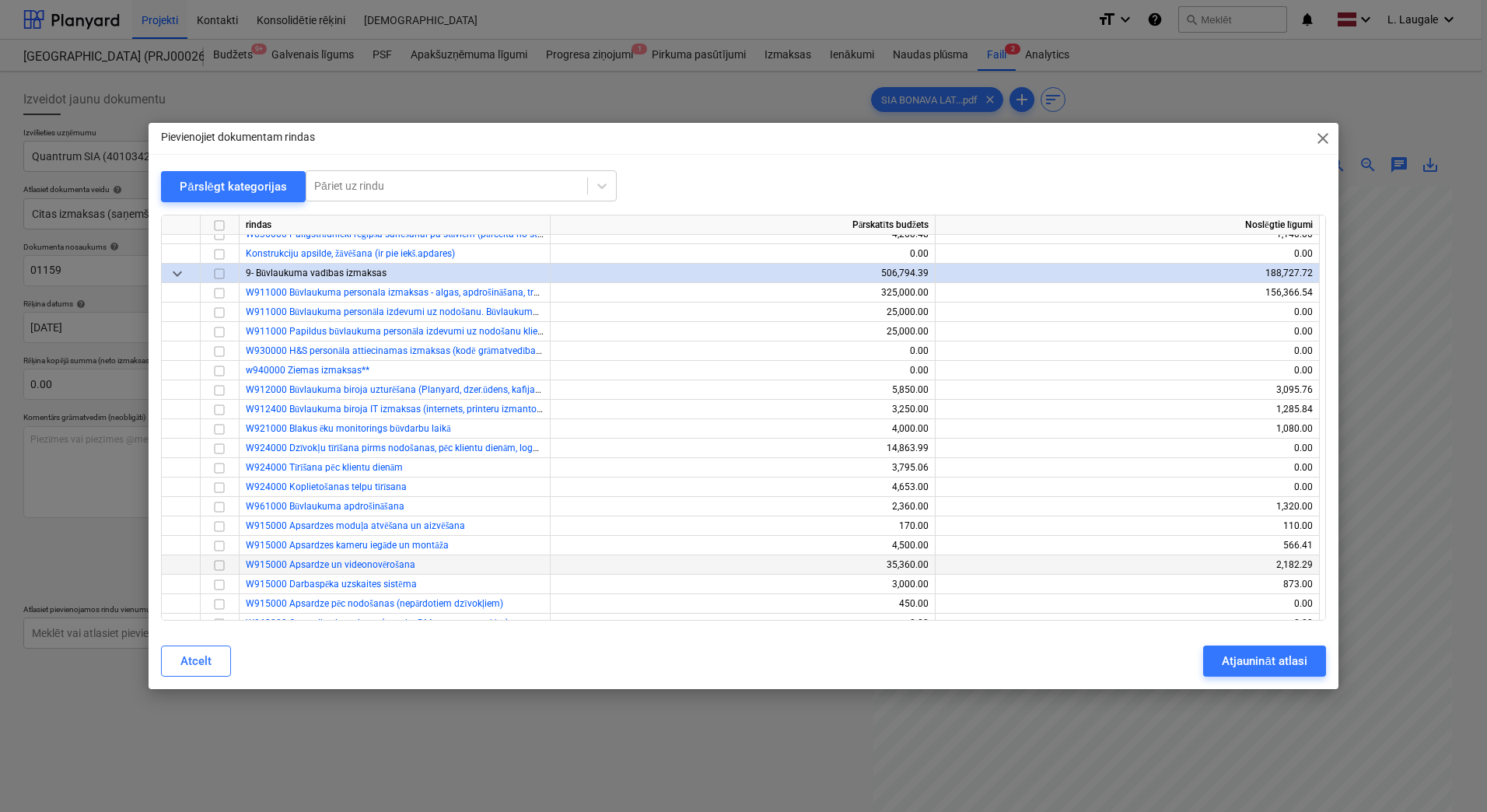
click at [216, 563] on input "checkbox" at bounding box center [219, 565] width 18 height 18
click at [1248, 650] on button "Atjaunināt atlasi" at bounding box center [1264, 661] width 122 height 31
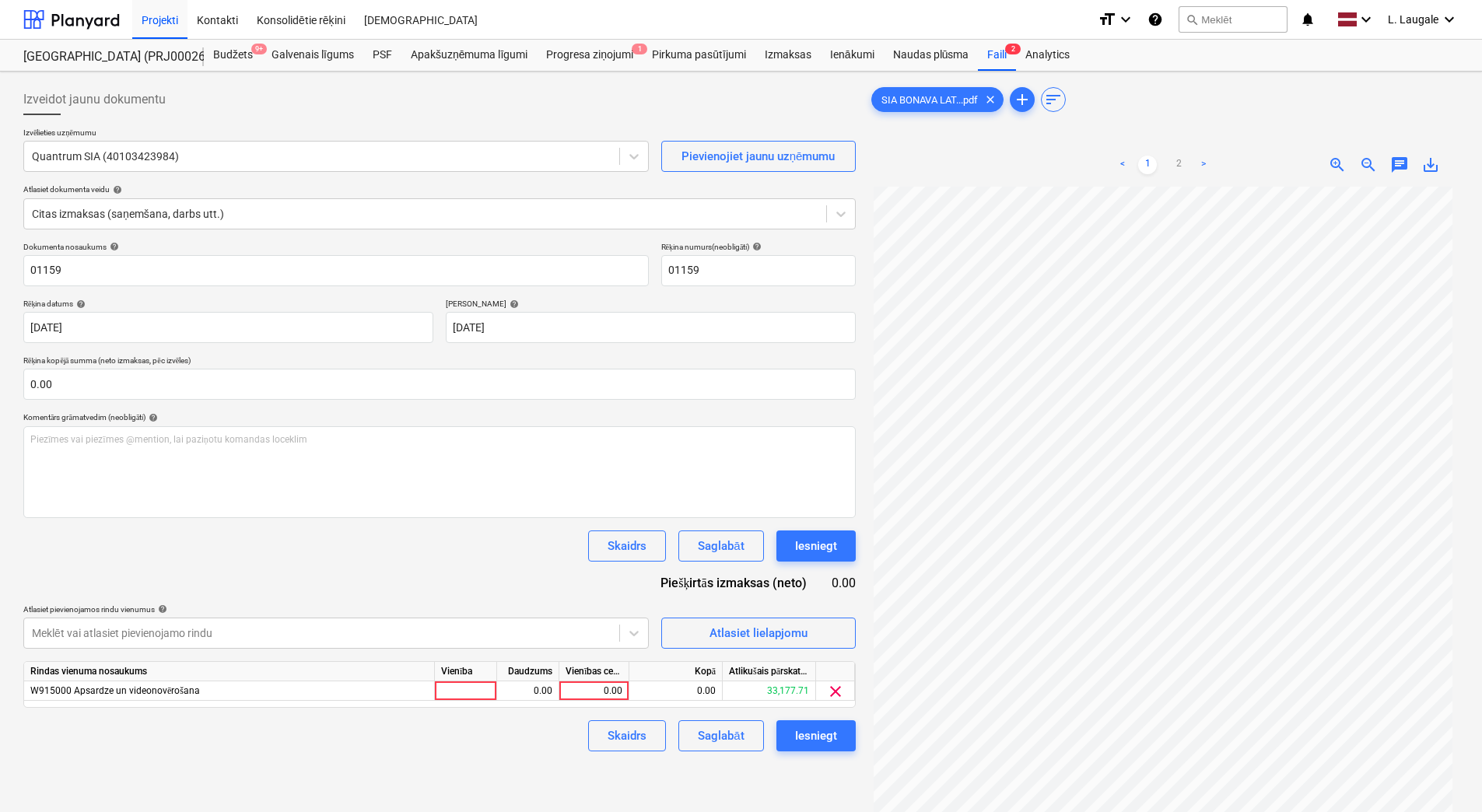
click at [459, 679] on div "Vienība" at bounding box center [465, 672] width 62 height 19
click at [462, 687] on div at bounding box center [465, 691] width 62 height 19
type input "1"
click at [506, 689] on div "0.00" at bounding box center [528, 691] width 49 height 19
type input "1"
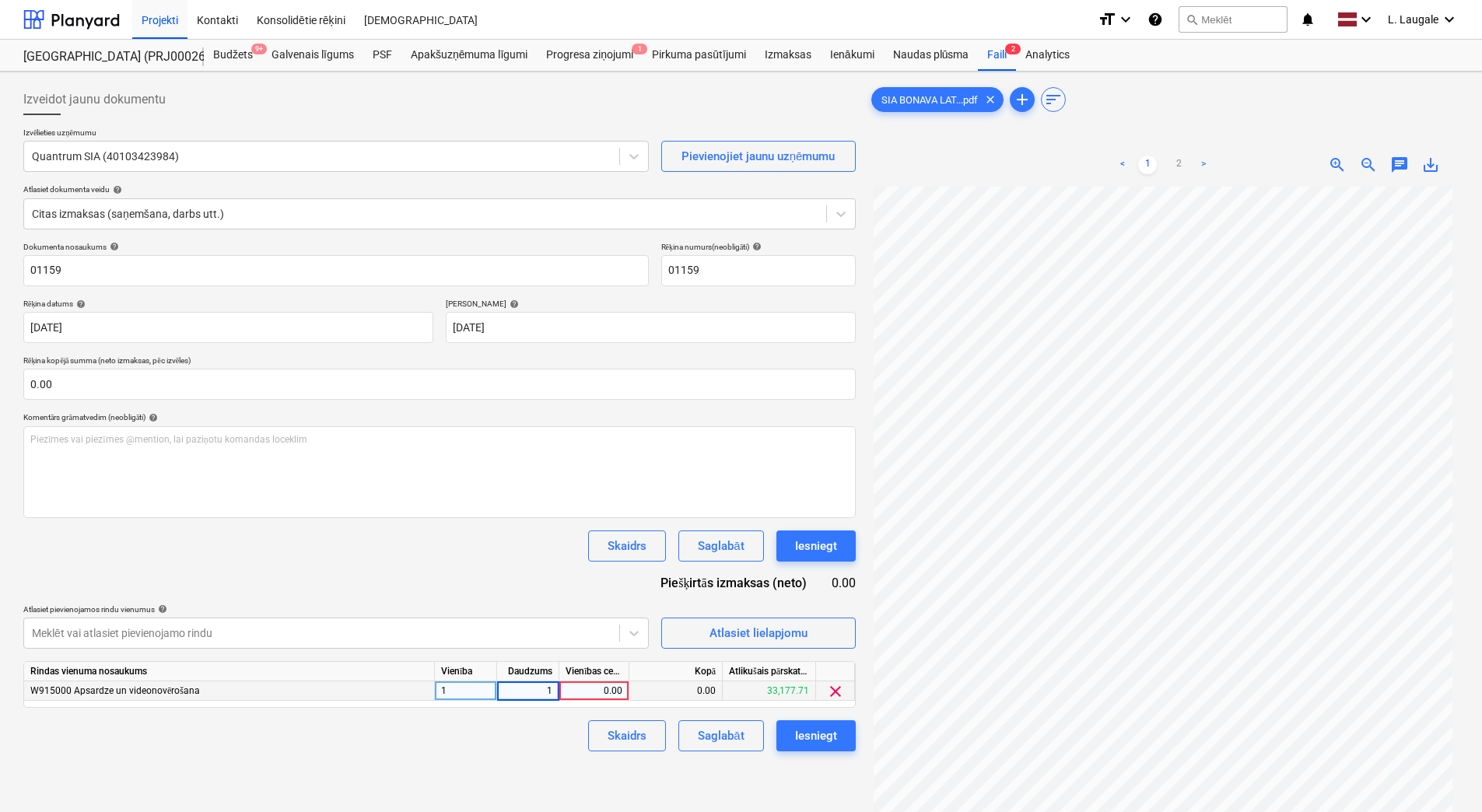
click at [598, 699] on div "0.00" at bounding box center [593, 691] width 57 height 19
type input "252"
click at [399, 772] on div "Izveidot jaunu dokumentu Izvēlieties uzņēmumu Quantrum SIA (40103423984) Pievie…" at bounding box center [440, 519] width 844 height 884
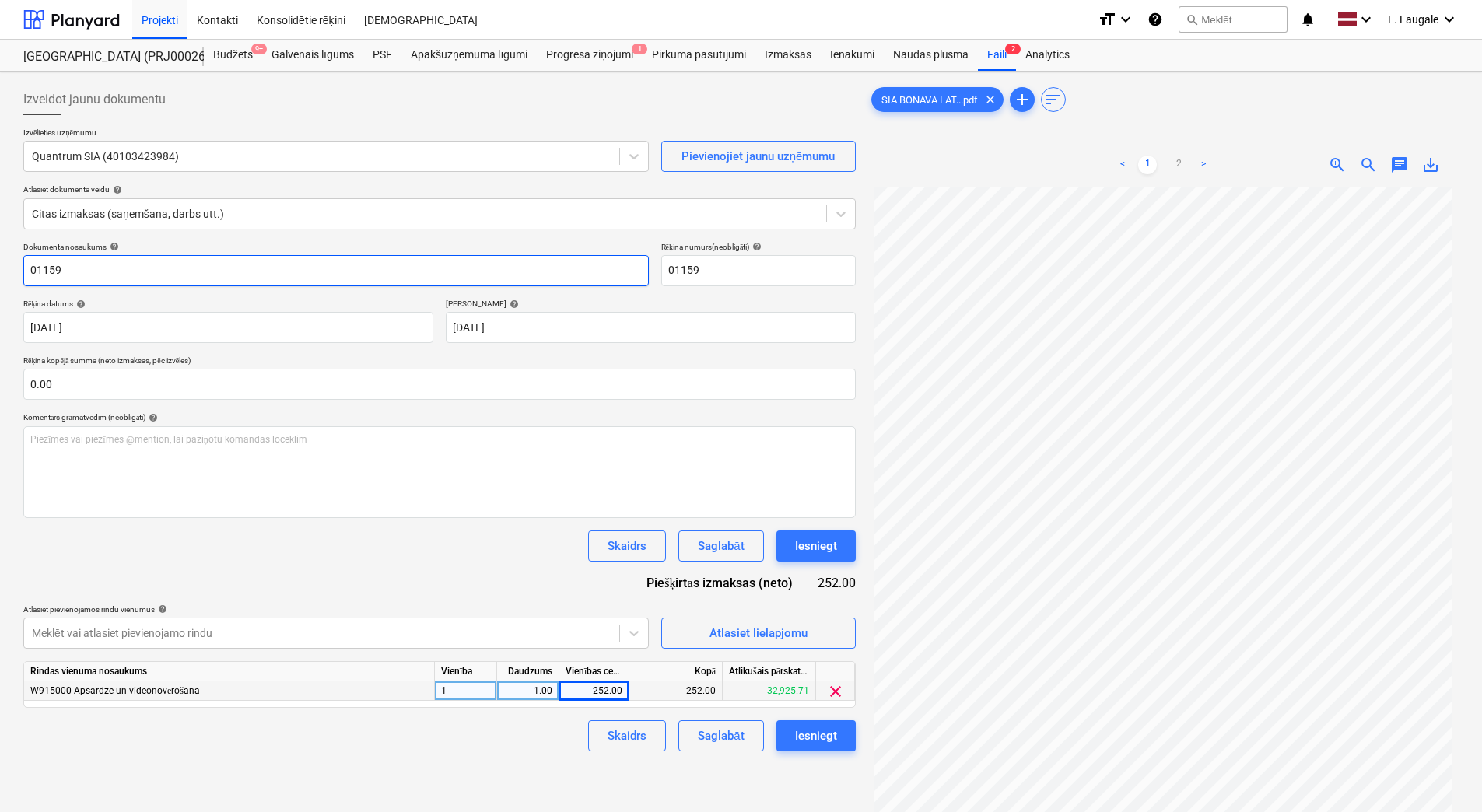
click at [30, 272] on input "01159" at bounding box center [336, 270] width 625 height 31
drag, startPoint x: 120, startPoint y: 283, endPoint x: -3, endPoint y: 241, distance: 130.0
click at [0, 241] on html "Projekti Kontakti Konsolidētie rēķini Iesūtne format_size keyboard_arrow_down h…" at bounding box center [741, 406] width 1482 height 812
type input "09/25/01159"
drag, startPoint x: 727, startPoint y: 276, endPoint x: 634, endPoint y: 283, distance: 93.3
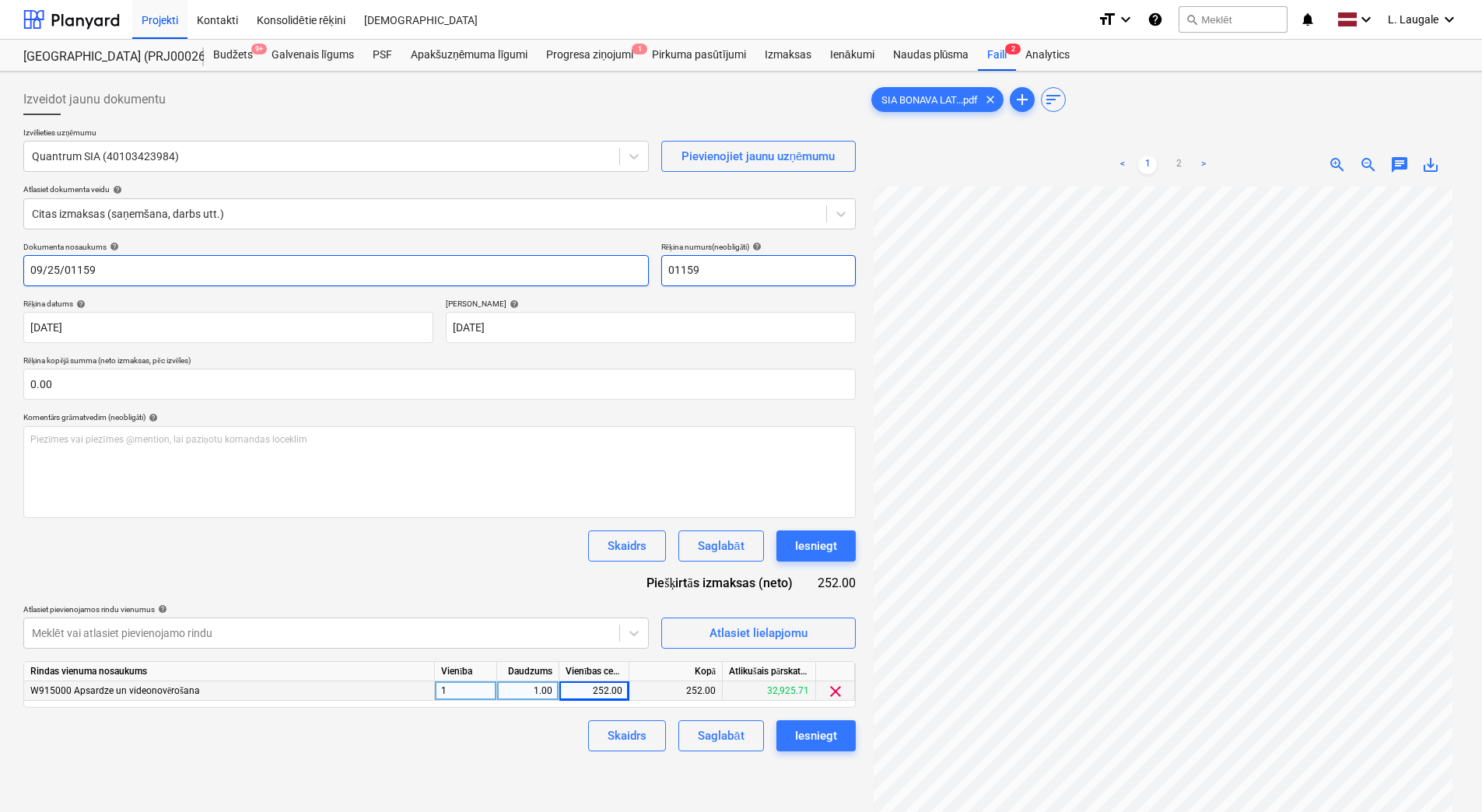
click at [638, 283] on div "Dokumenta nosaukums help 09/25/01159 Rēķina numurs (neobligāti) help 01159" at bounding box center [440, 263] width 832 height 44
paste input "09/25/"
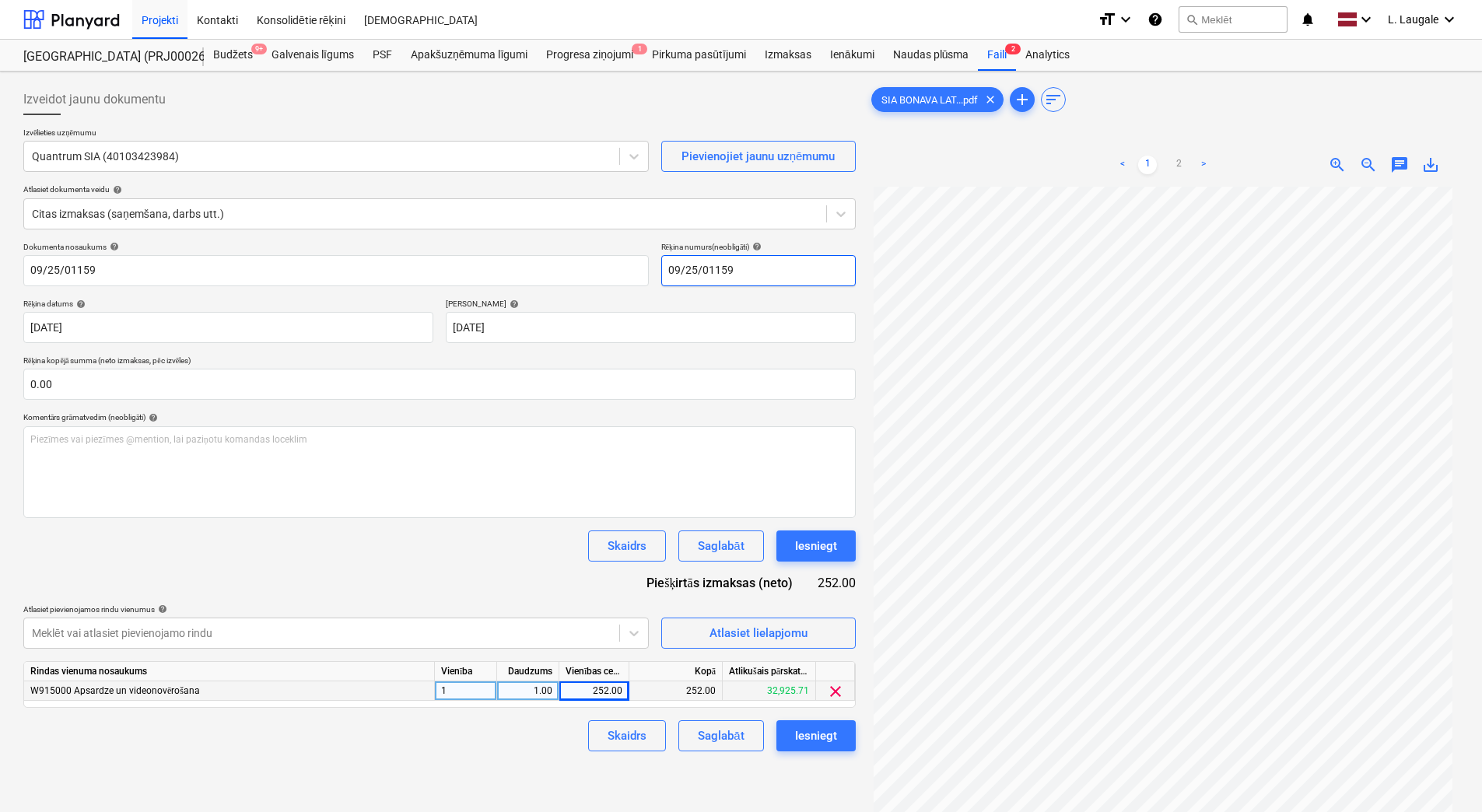
type input "09/25/01159"
click at [641, 348] on div "Dokumenta nosaukums help 09/25/01159 Rēķina numurs (neobligāti) help 09/25/0115…" at bounding box center [440, 496] width 832 height 509
click at [734, 738] on div "Saglabāt" at bounding box center [721, 735] width 46 height 20
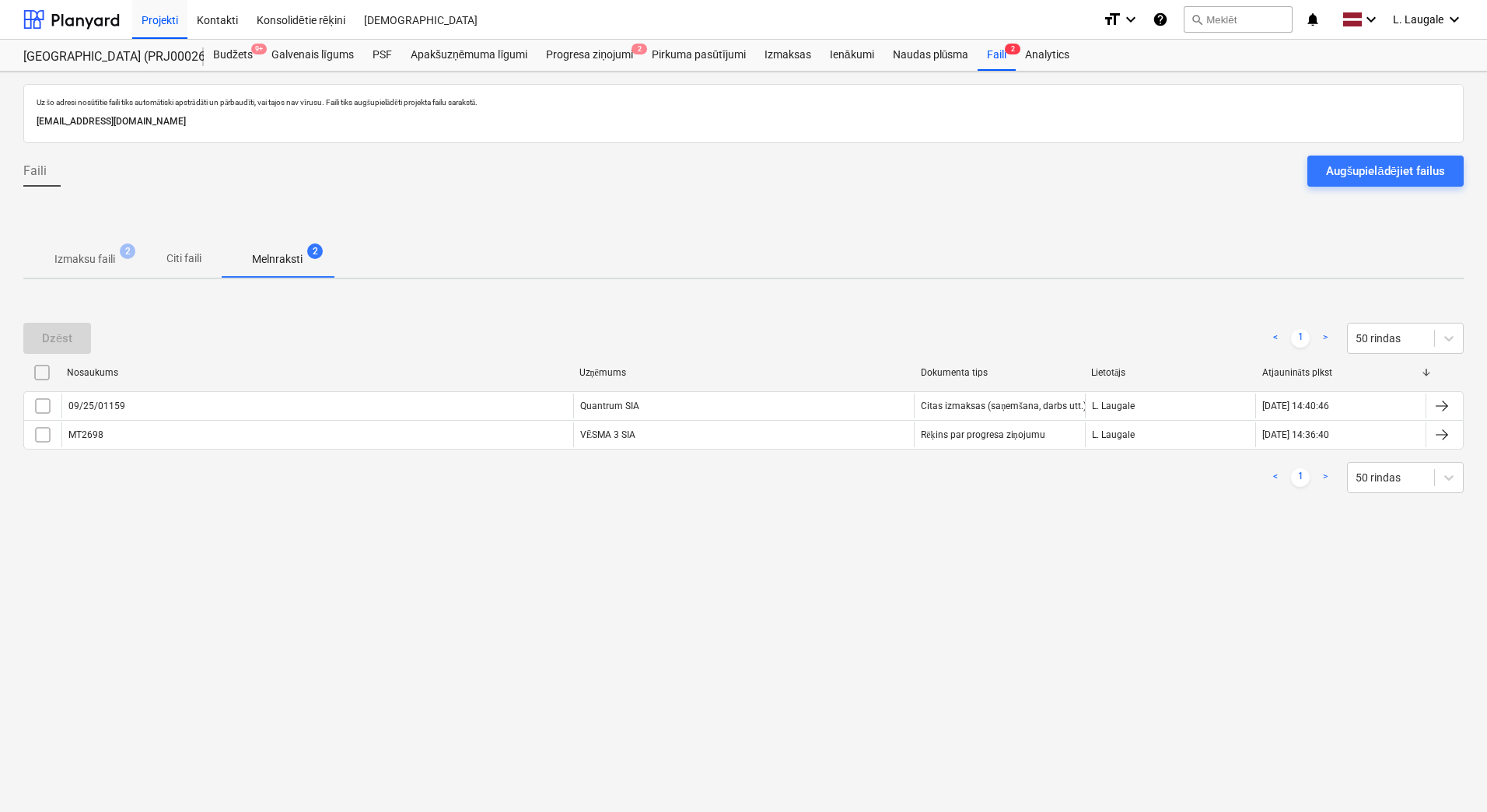
click at [117, 271] on span "Izmaksu faili 2" at bounding box center [85, 259] width 123 height 28
